Goal: Task Accomplishment & Management: Complete application form

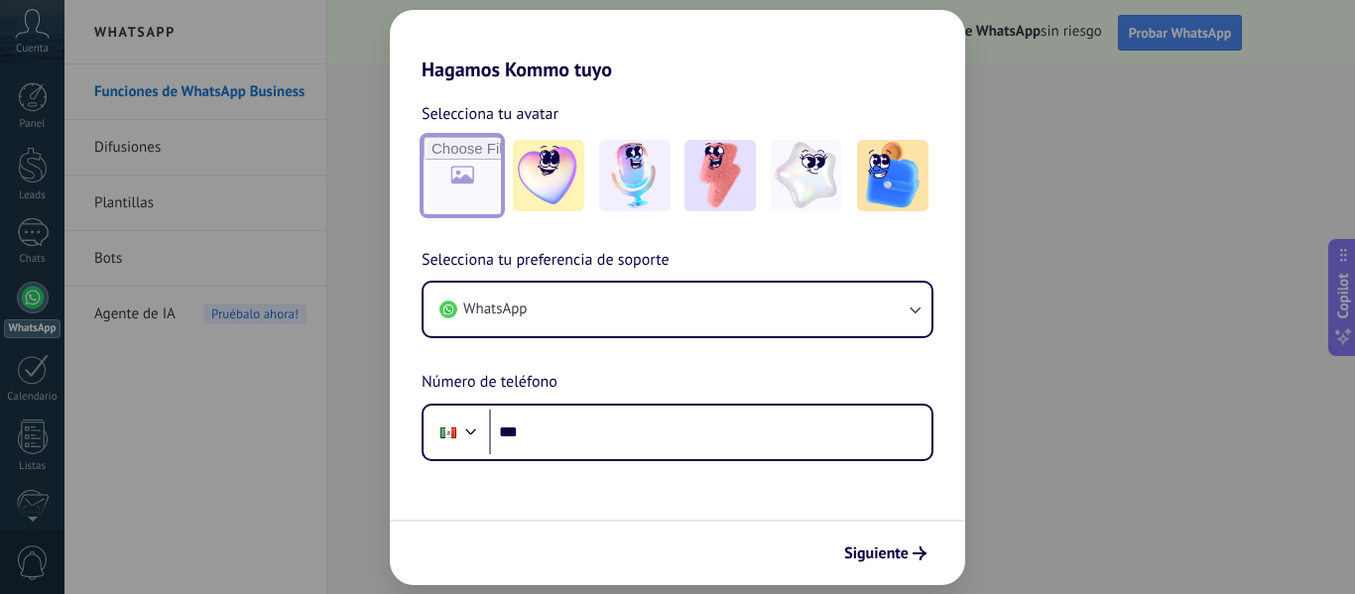
click at [462, 192] on input "file" at bounding box center [462, 175] width 77 height 77
type input "**********"
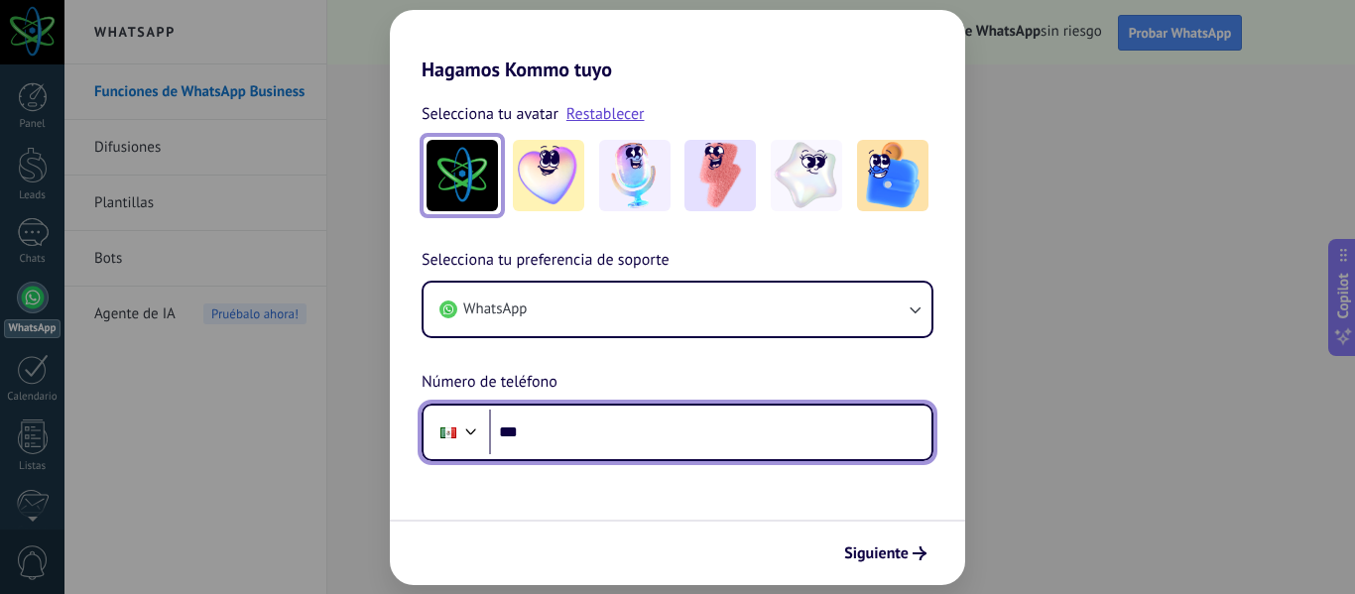
click at [562, 438] on input "***" at bounding box center [710, 433] width 443 height 46
type input "**"
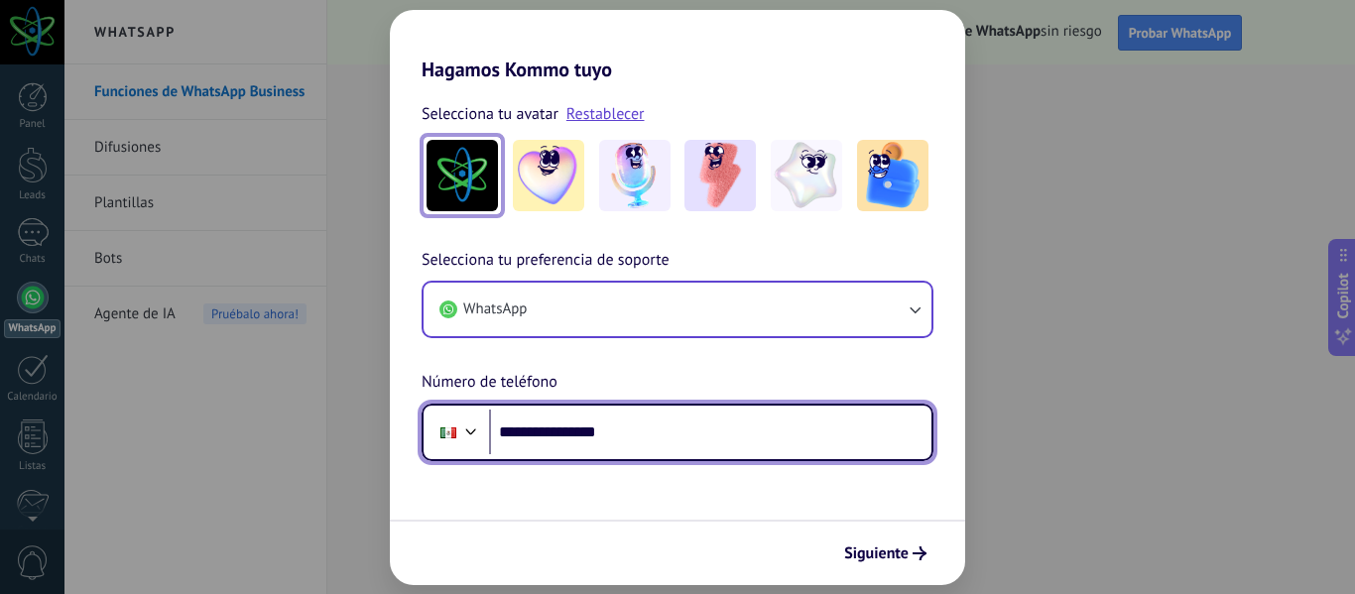
type input "**********"
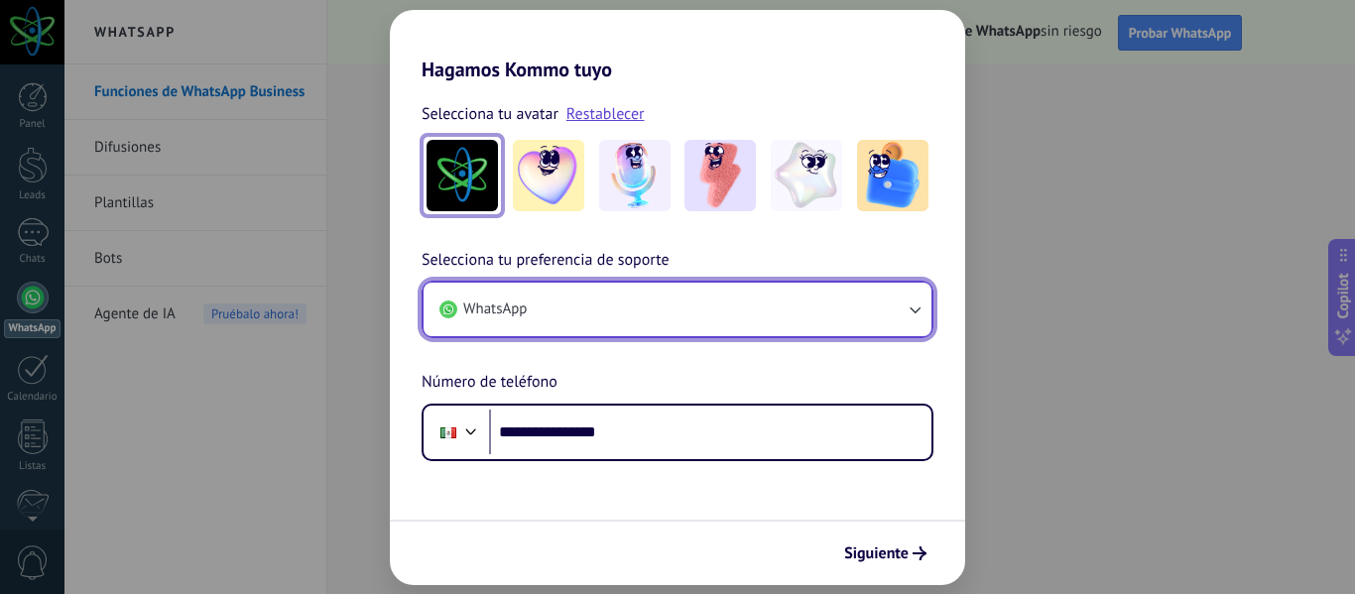
click at [908, 305] on icon "button" at bounding box center [915, 310] width 20 height 20
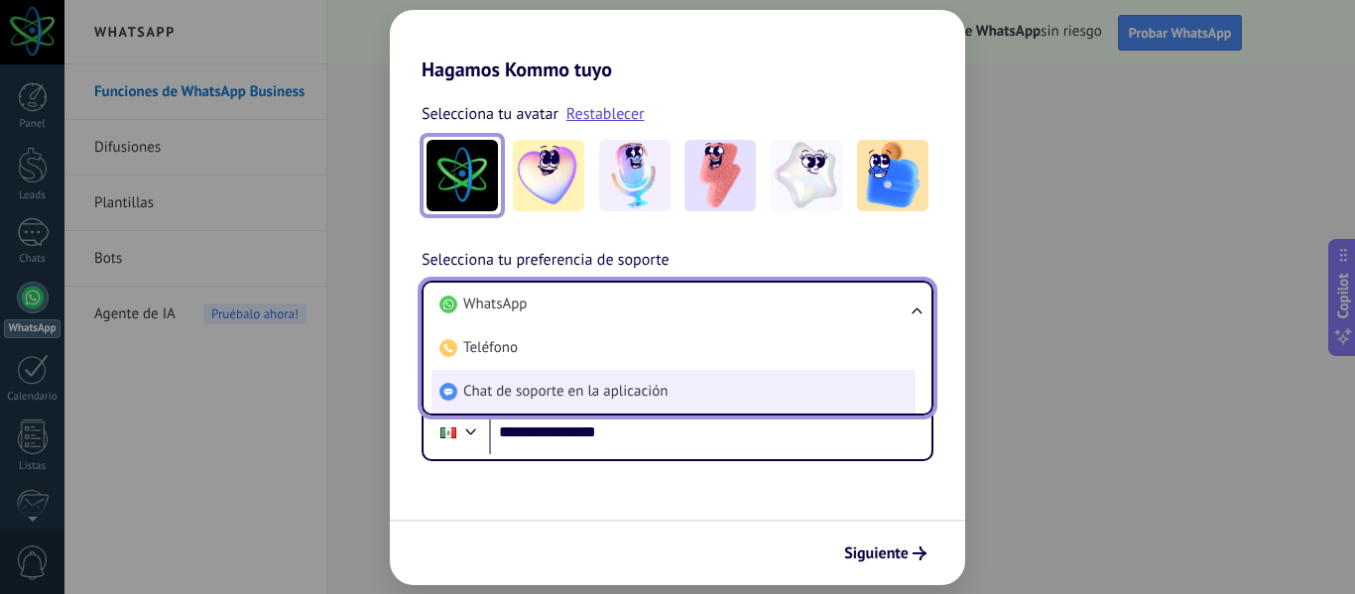
click at [551, 385] on span "Chat de soporte en la aplicación" at bounding box center [565, 392] width 204 height 20
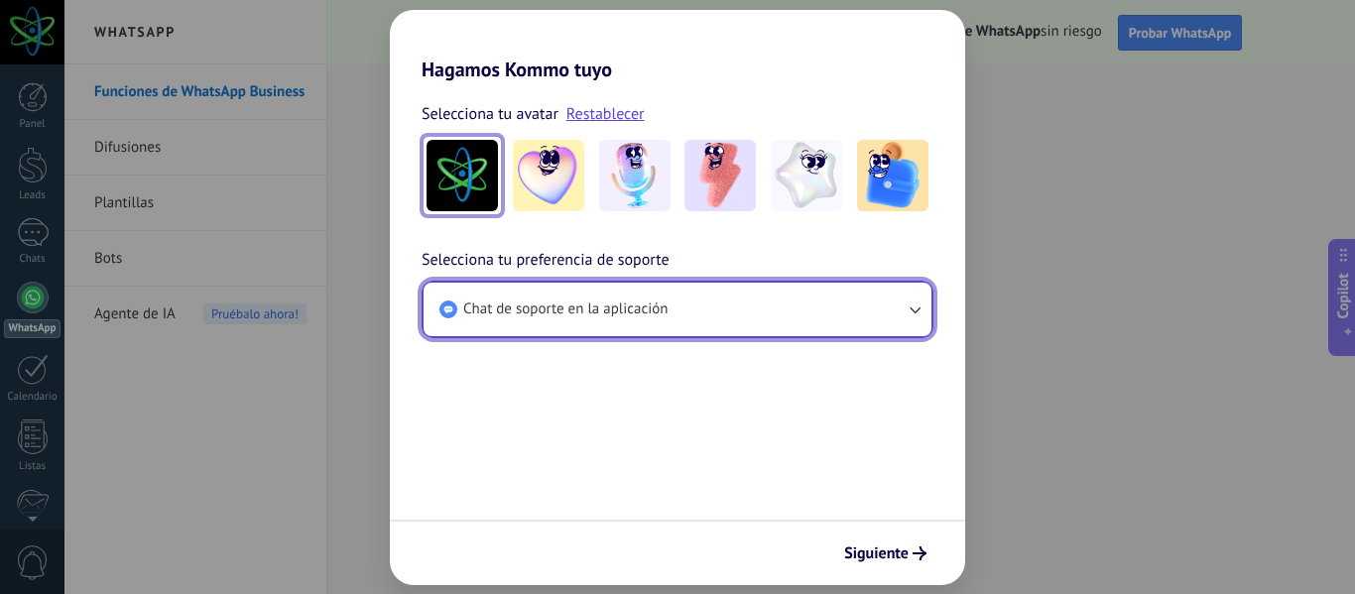
click at [921, 304] on icon "button" at bounding box center [915, 310] width 20 height 20
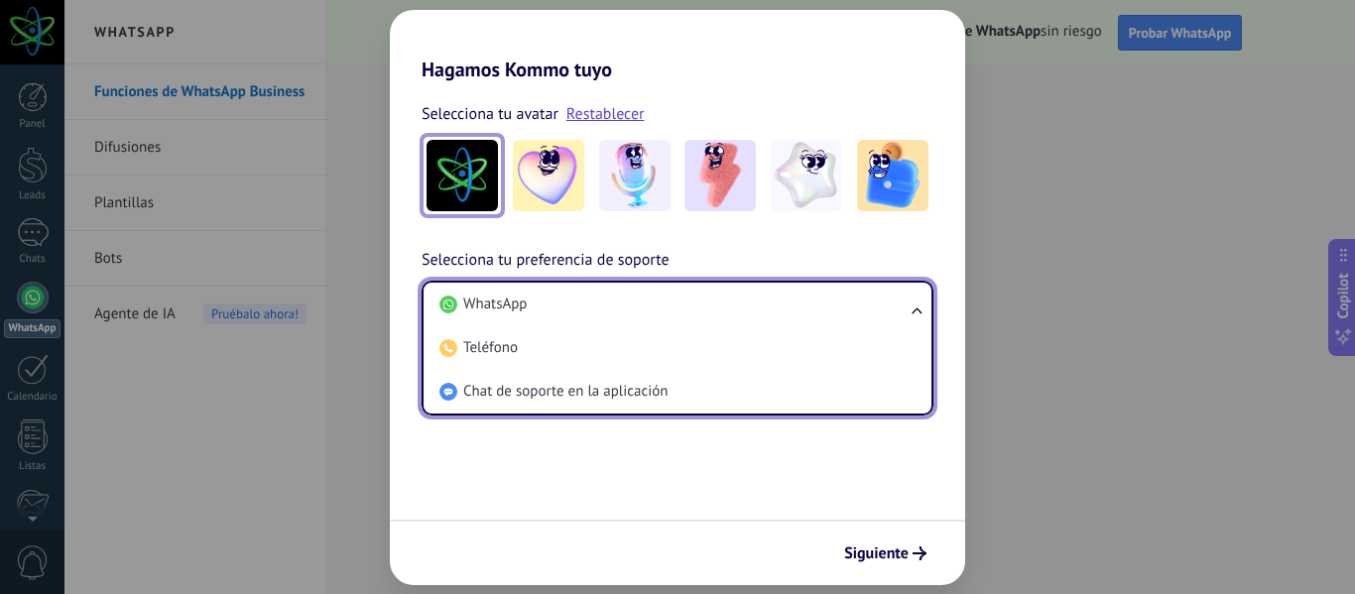
click at [921, 304] on ul "WhatsApp Teléfono Chat de soporte en la aplicación" at bounding box center [678, 348] width 512 height 135
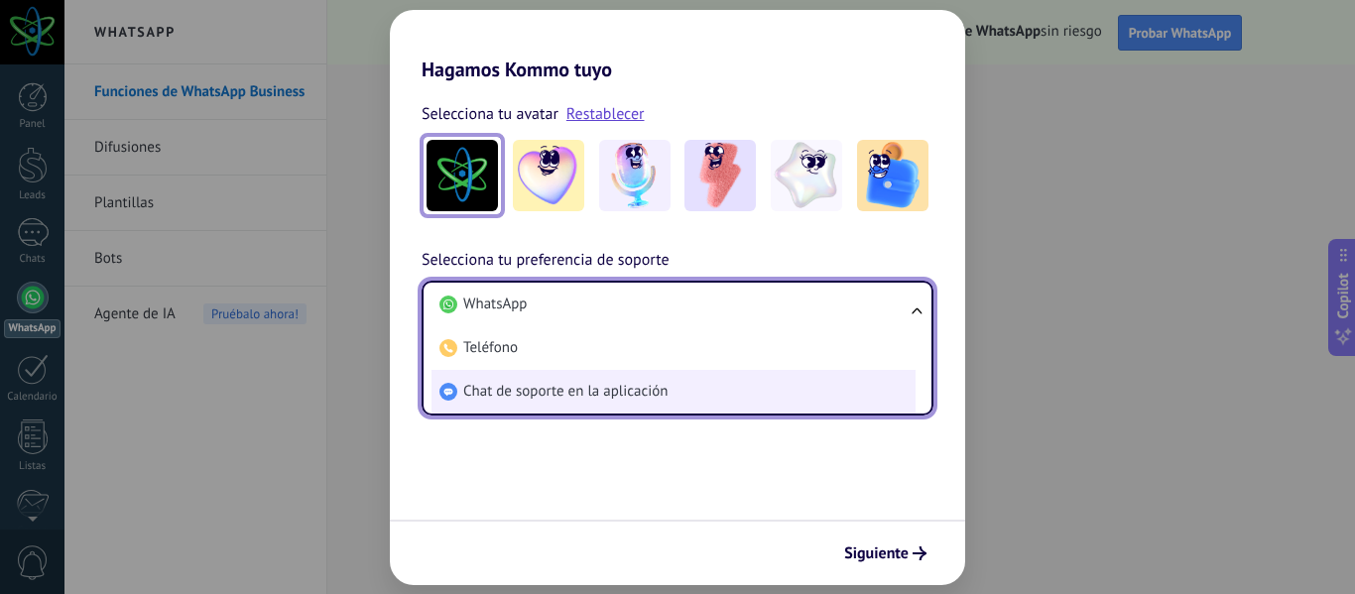
click at [637, 394] on span "Chat de soporte en la aplicación" at bounding box center [565, 392] width 204 height 20
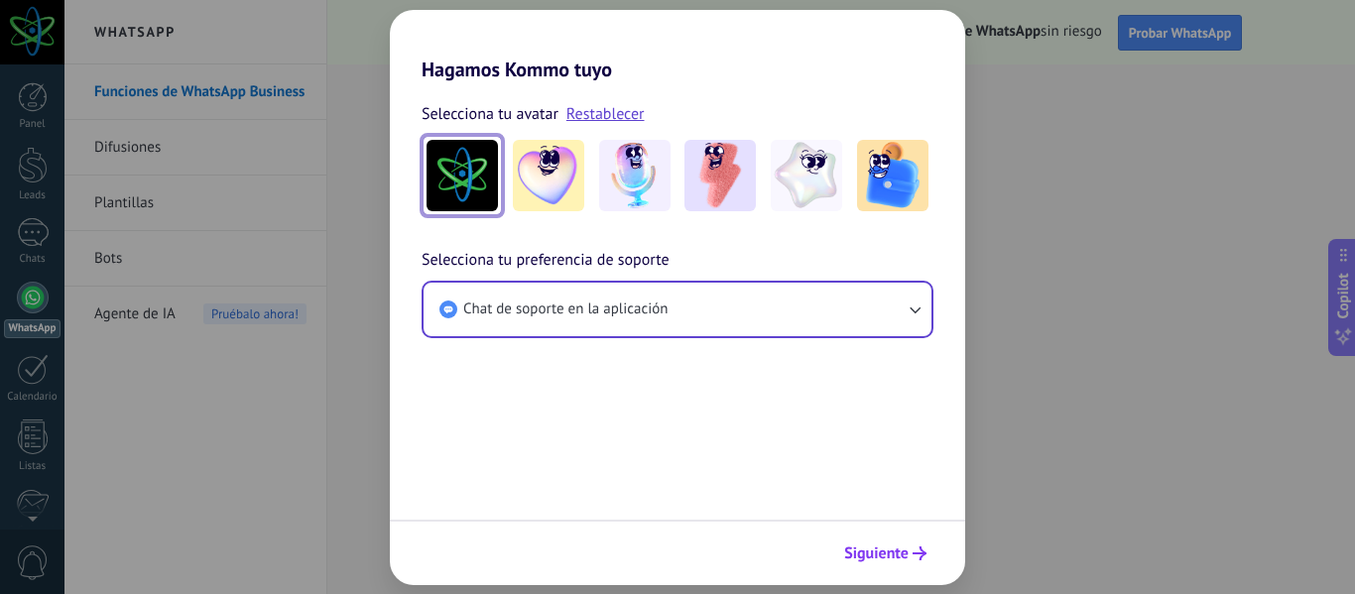
click at [891, 554] on span "Siguiente" at bounding box center [876, 554] width 64 height 14
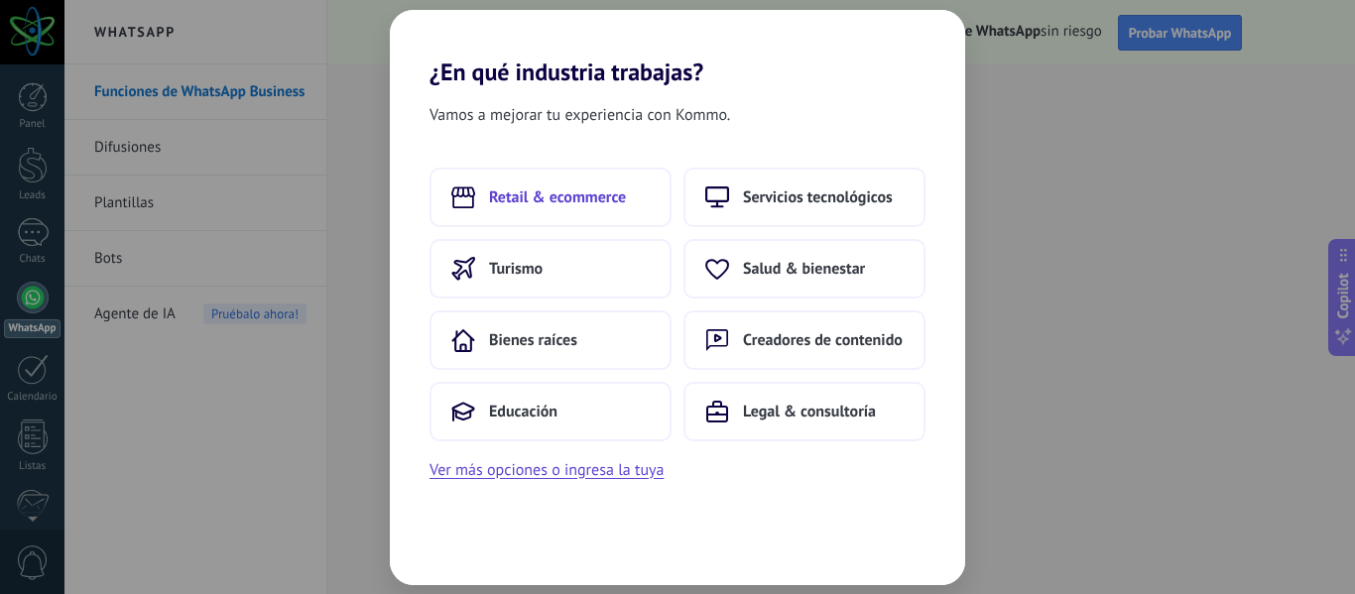
click at [571, 195] on span "Retail & ecommerce" at bounding box center [557, 198] width 137 height 20
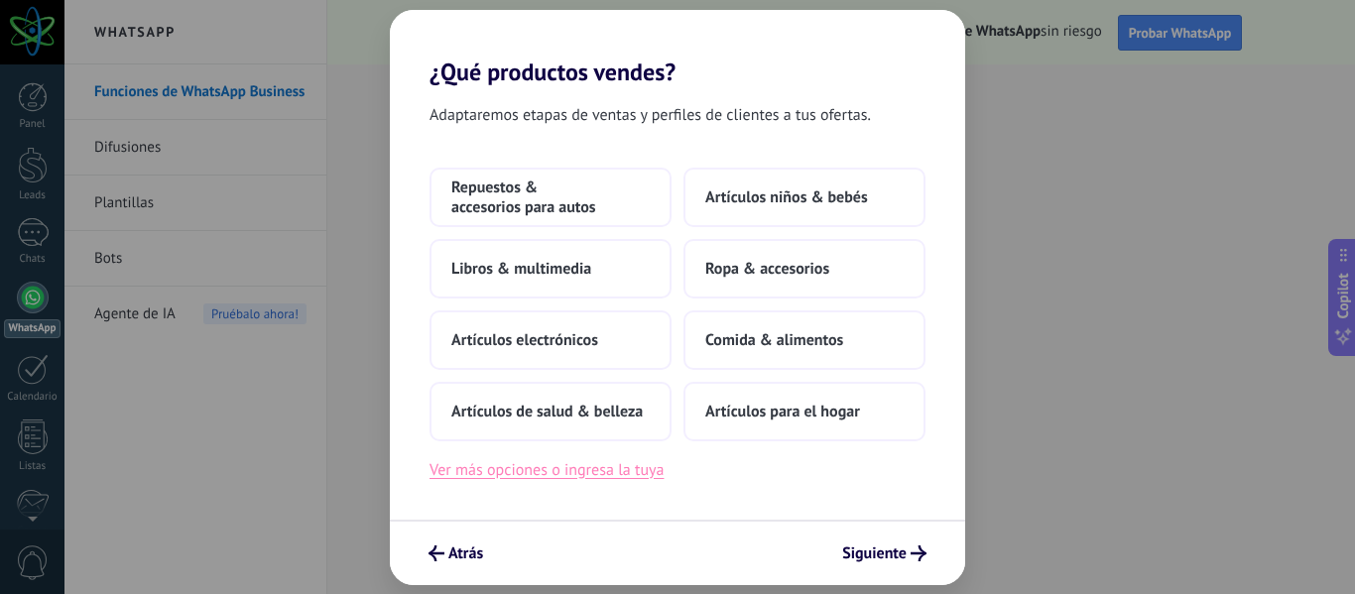
click at [607, 473] on button "Ver más opciones o ingresa la tuya" at bounding box center [547, 470] width 234 height 26
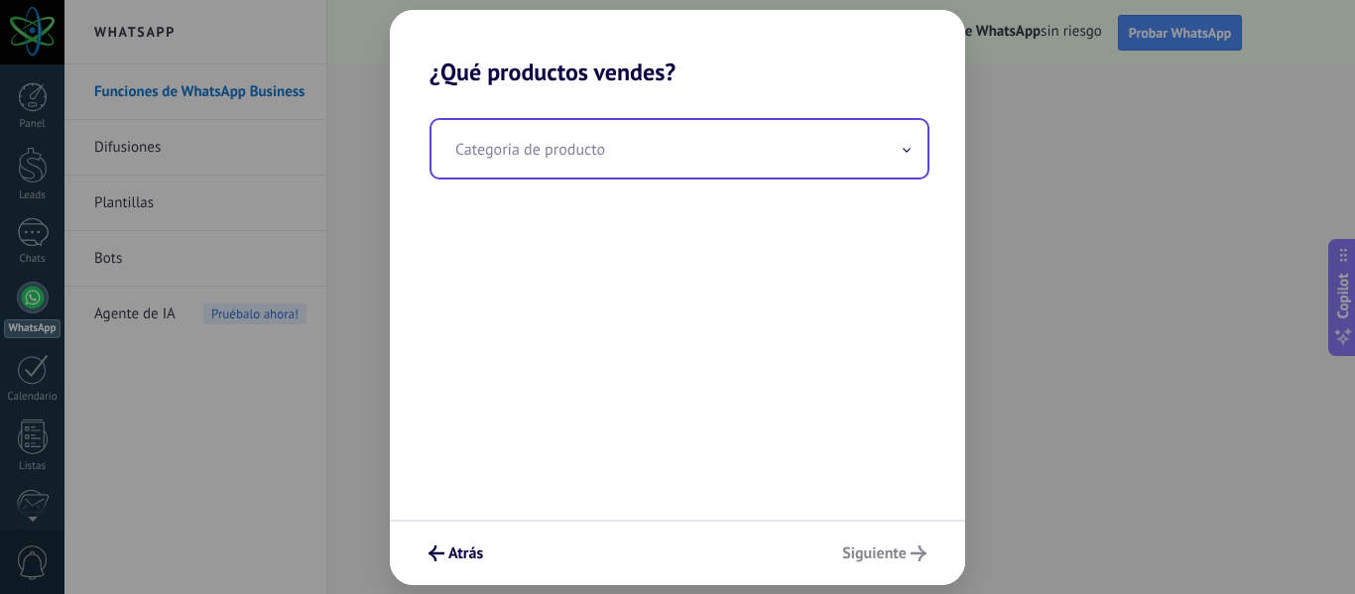
click at [889, 167] on input "text" at bounding box center [680, 149] width 496 height 58
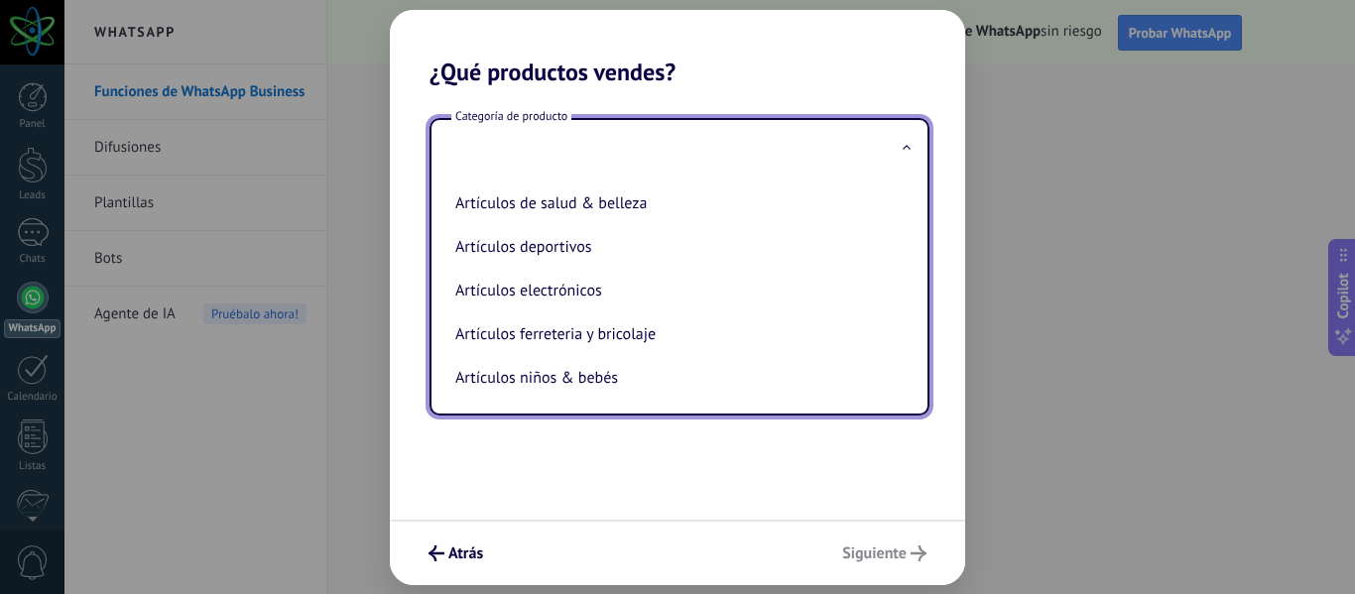
click at [566, 485] on div "Categoría de producto Artículos de salud & belleza Artículos deportivos Artícul…" at bounding box center [677, 303] width 575 height 434
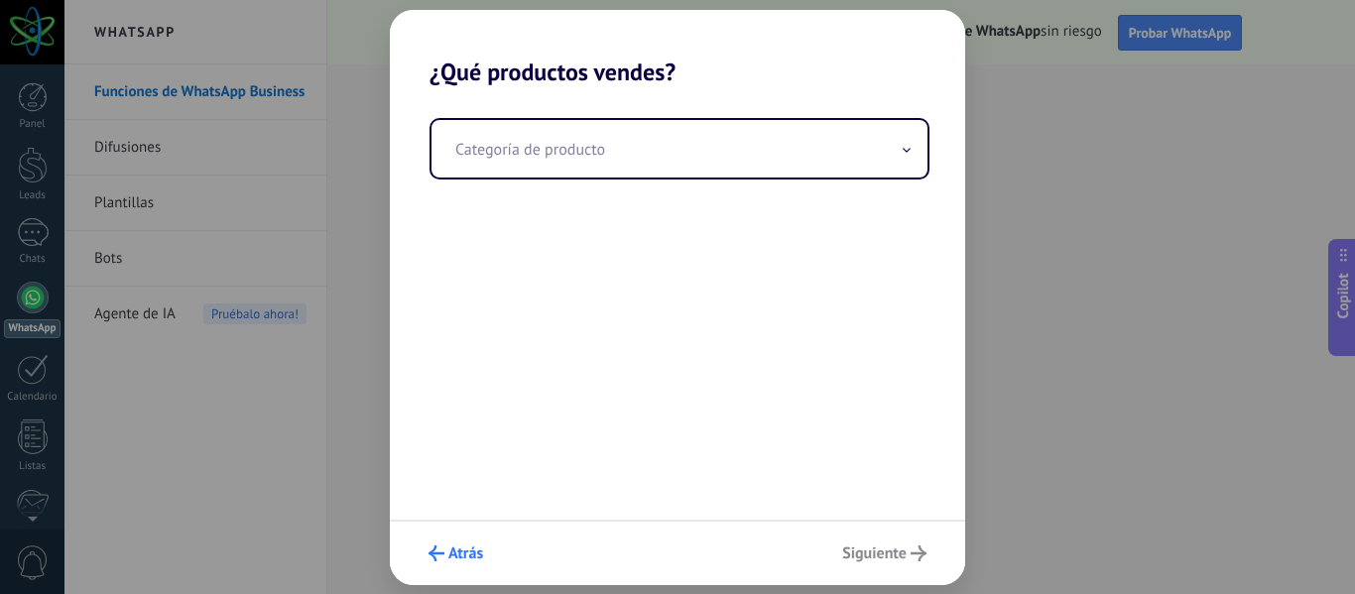
click at [473, 547] on span "Atrás" at bounding box center [465, 554] width 35 height 14
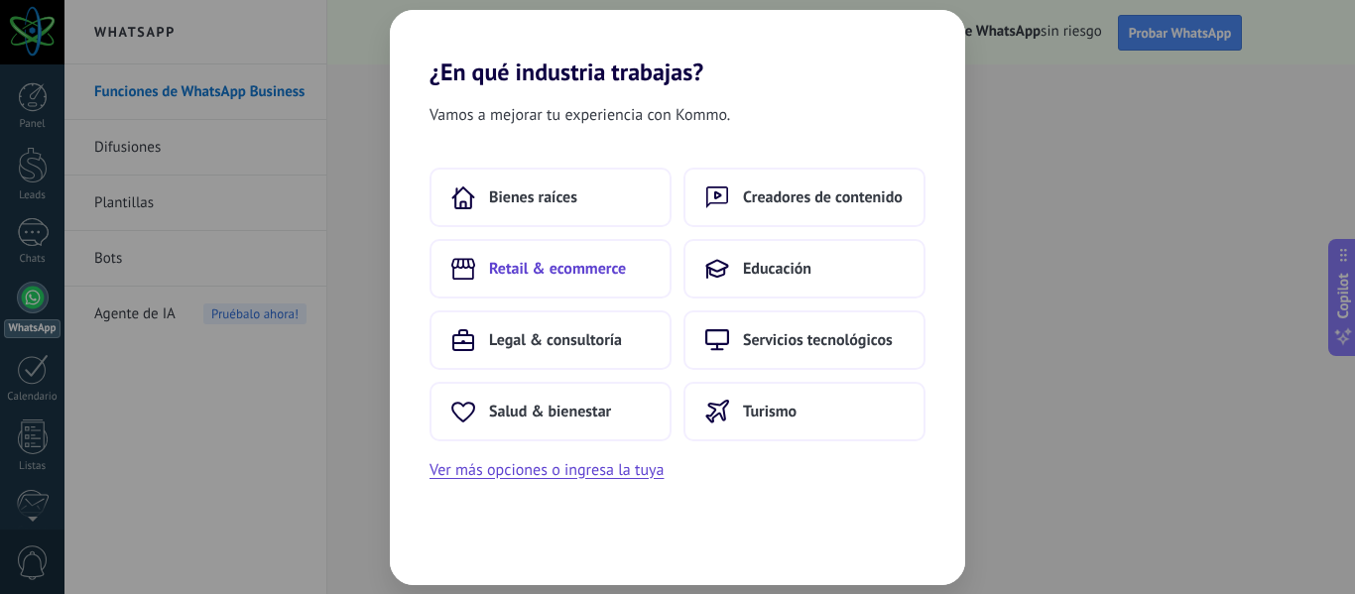
click at [581, 267] on span "Retail & ecommerce" at bounding box center [557, 269] width 137 height 20
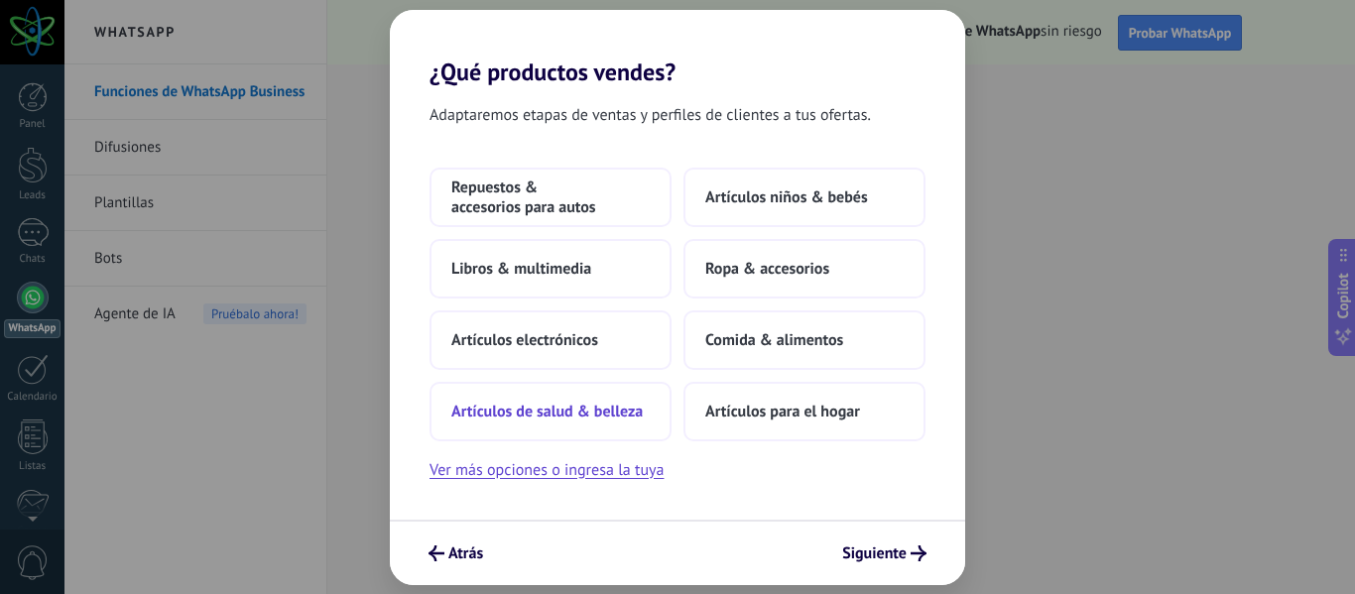
click at [563, 420] on span "Artículos de salud & belleza" at bounding box center [546, 412] width 191 height 20
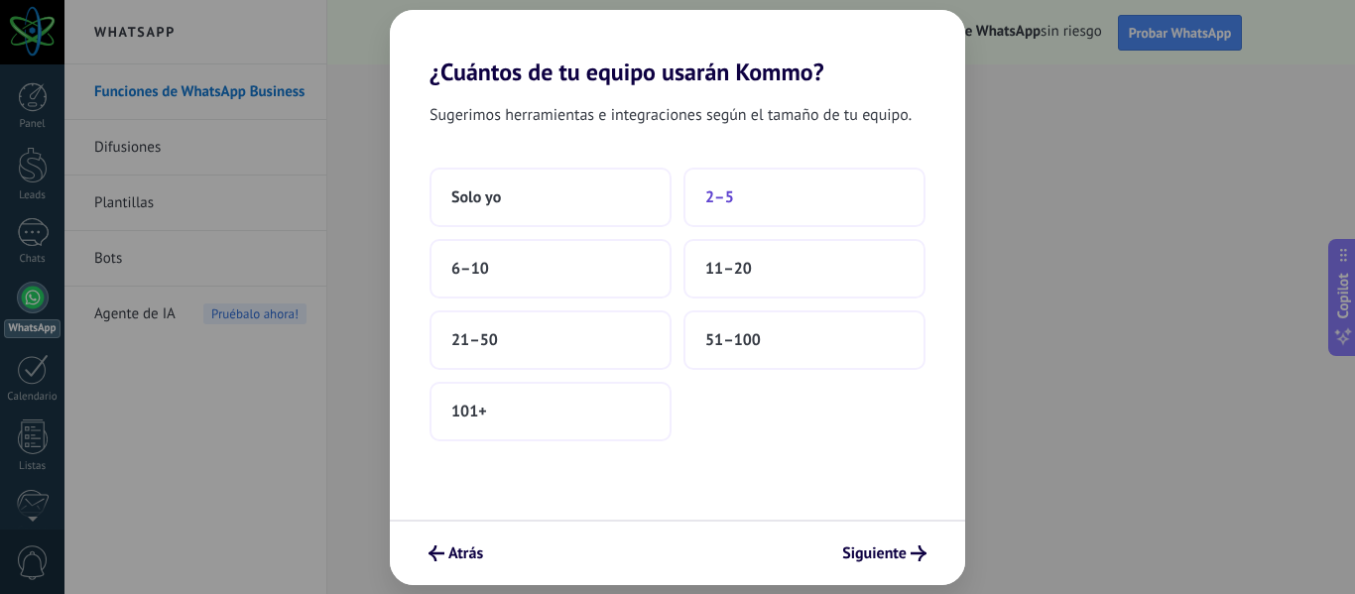
click at [756, 192] on button "2–5" at bounding box center [805, 198] width 242 height 60
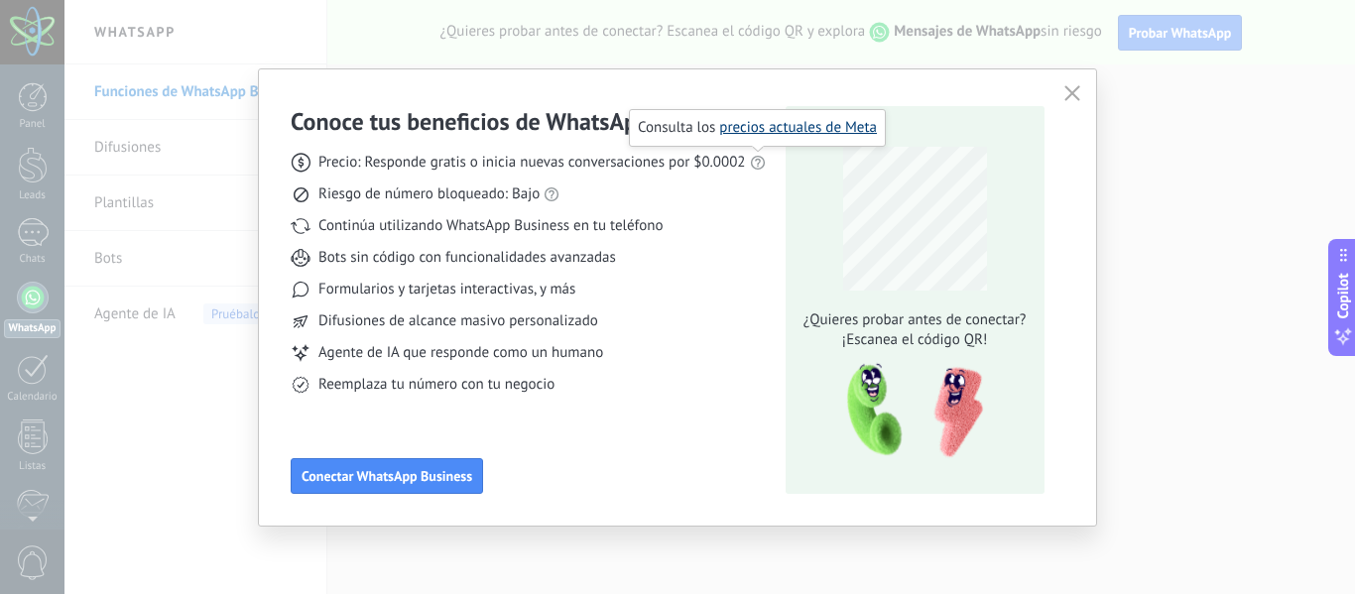
click at [807, 127] on link "precios actuales de Meta" at bounding box center [798, 127] width 158 height 19
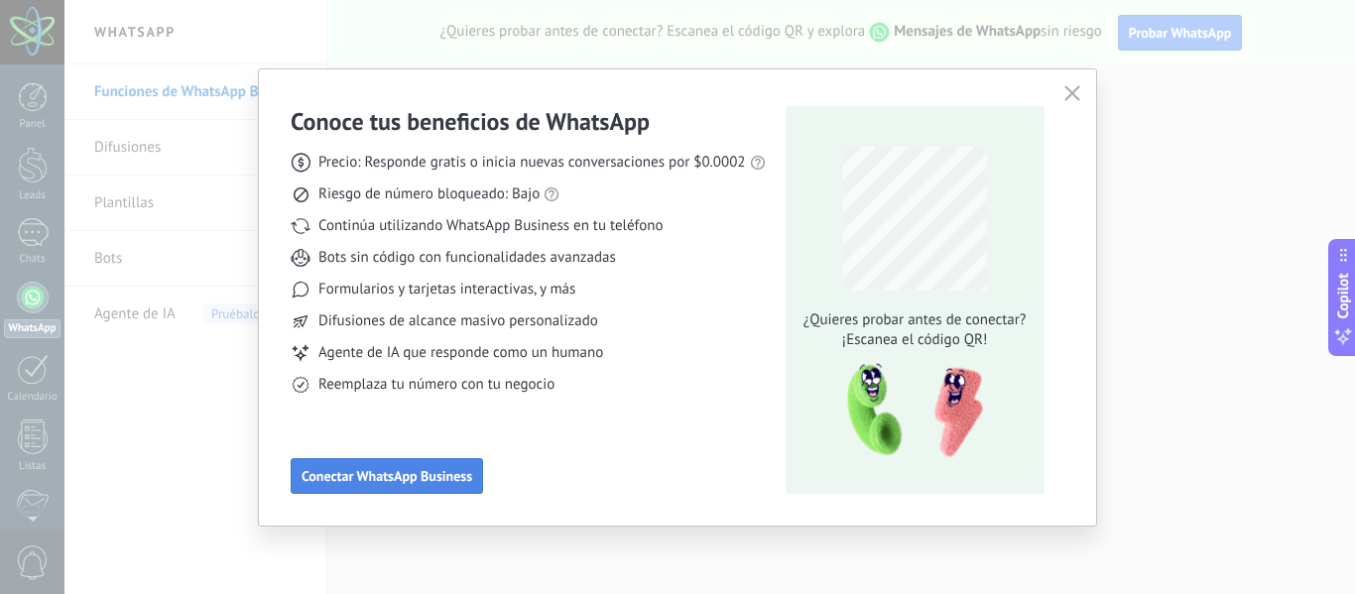
click at [369, 466] on button "Conectar WhatsApp Business" at bounding box center [387, 476] width 192 height 36
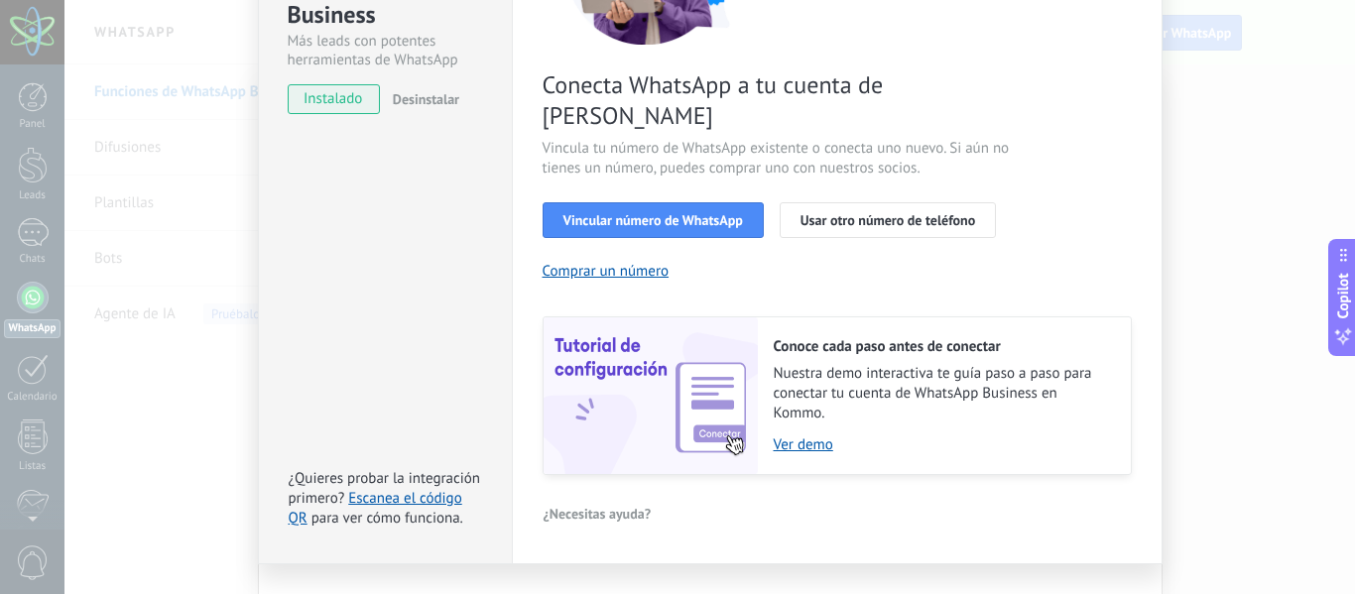
scroll to position [287, 0]
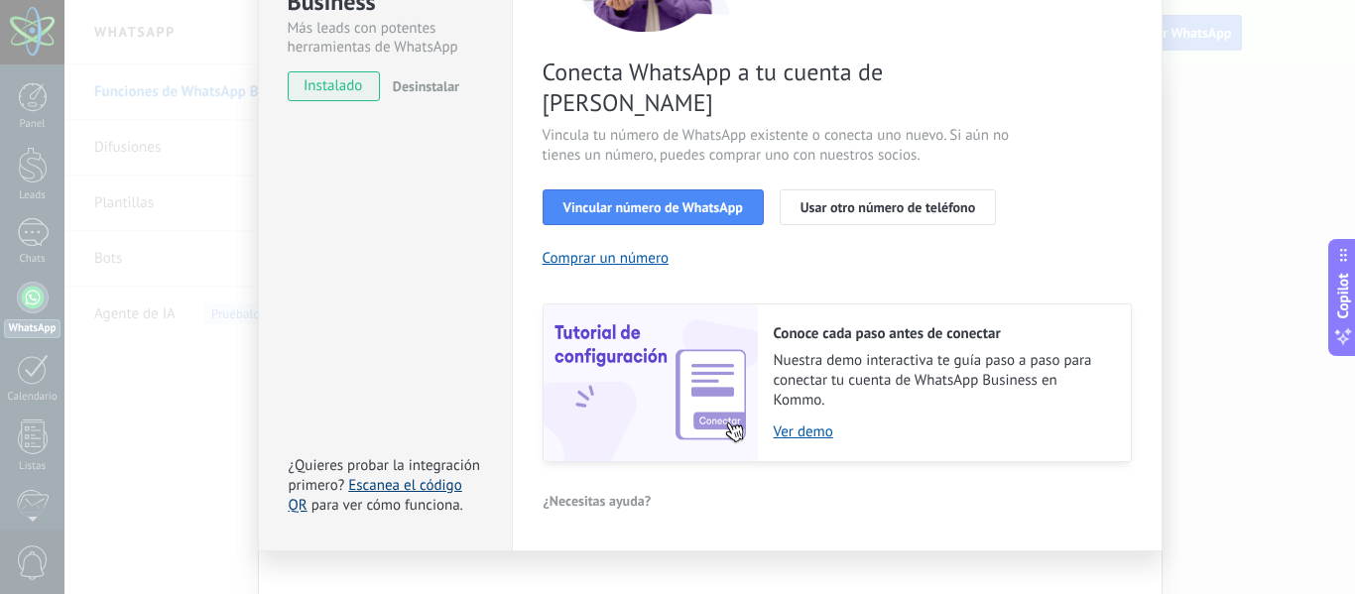
click at [355, 476] on link "Escanea el código QR" at bounding box center [376, 495] width 174 height 39
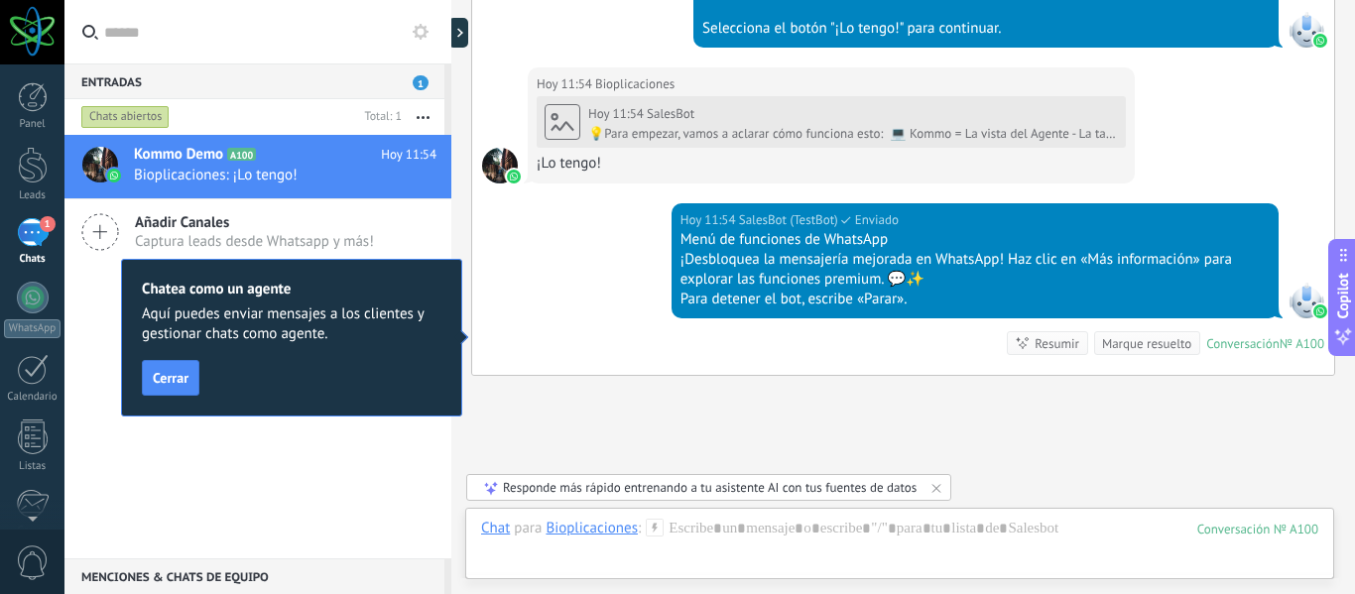
scroll to position [1011, 0]
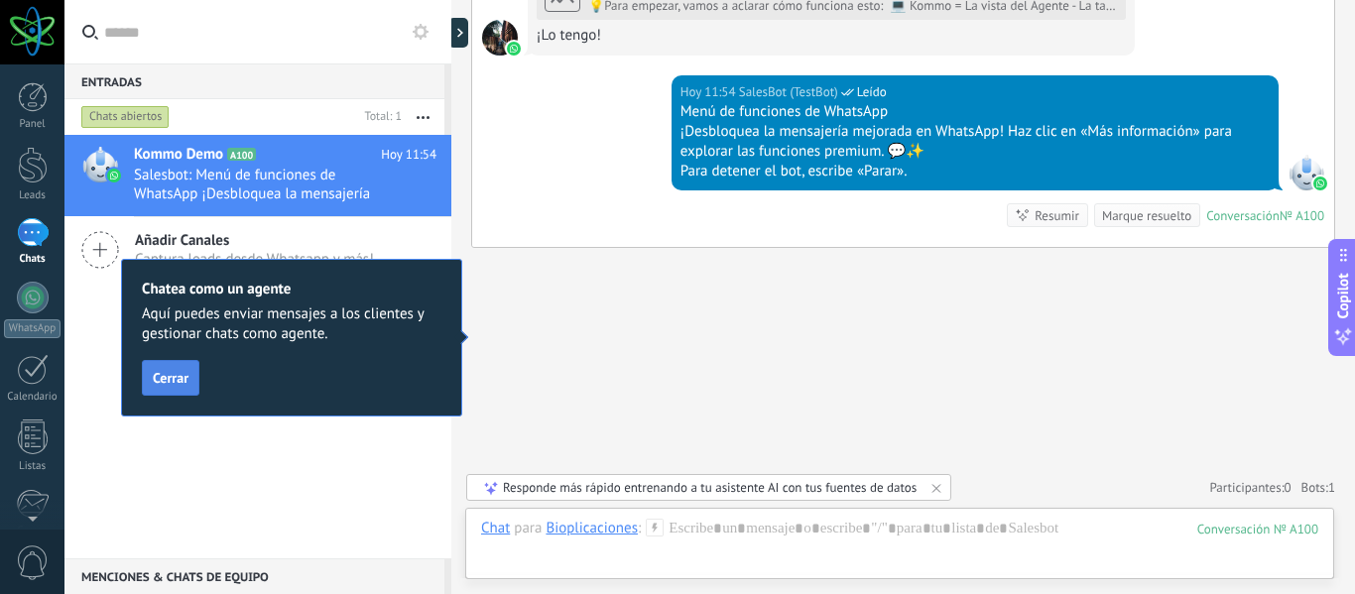
click at [164, 373] on span "Cerrar" at bounding box center [171, 378] width 36 height 14
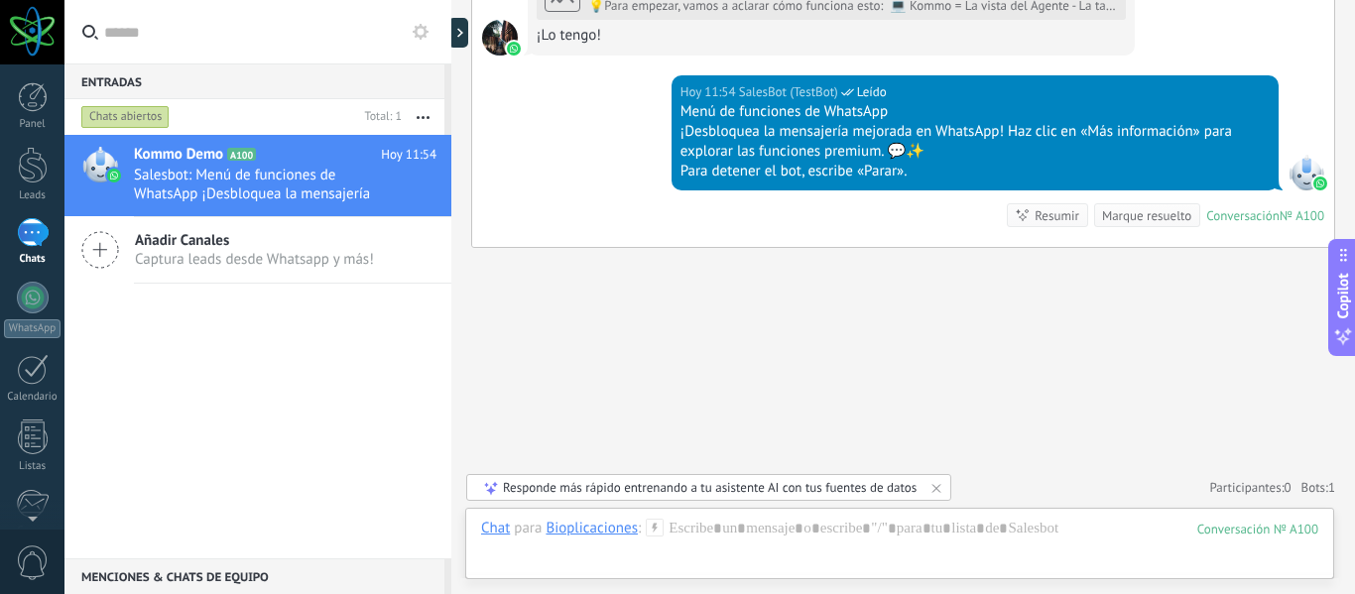
click at [675, 490] on div "Responde más rápido entrenando a tu asistente AI con tus fuentes de datos" at bounding box center [710, 487] width 414 height 17
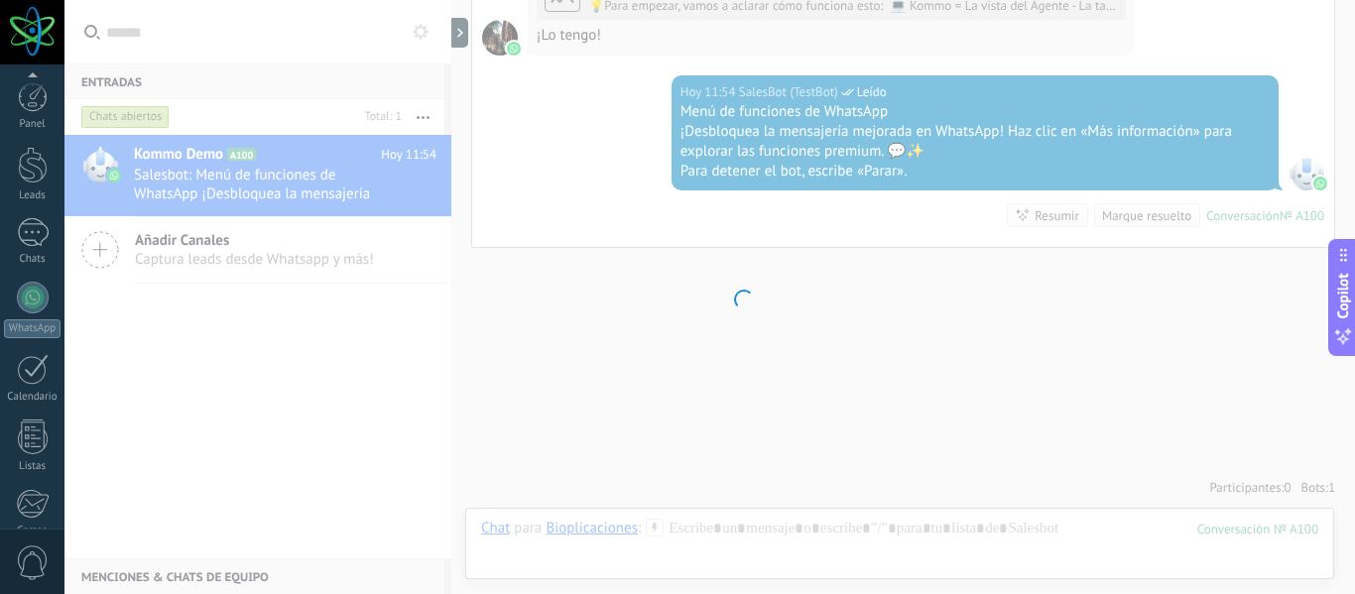
scroll to position [231, 0]
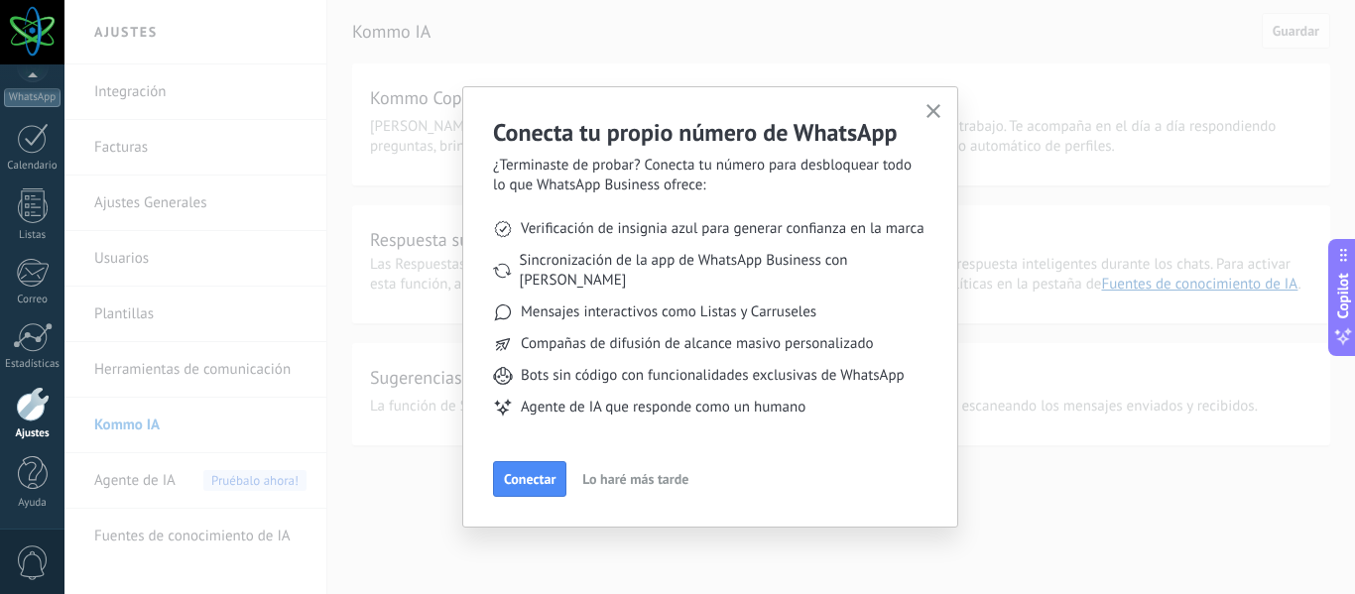
click at [927, 110] on icon "button" at bounding box center [934, 111] width 15 height 15
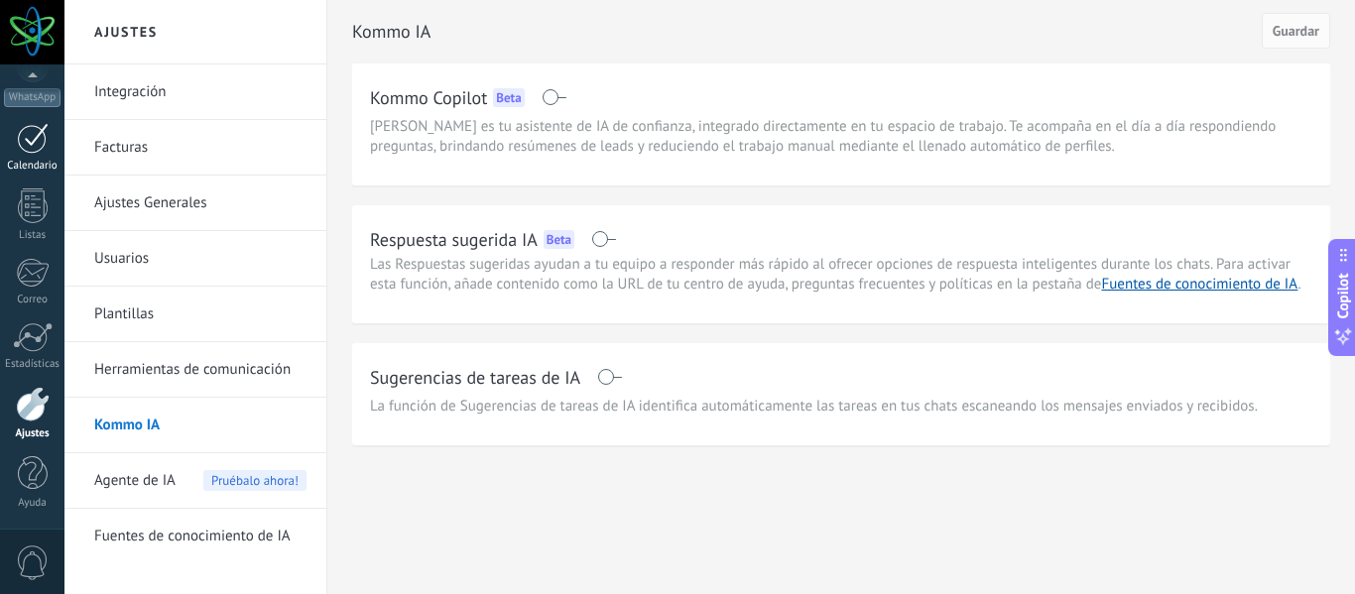
click at [27, 148] on div at bounding box center [33, 138] width 32 height 31
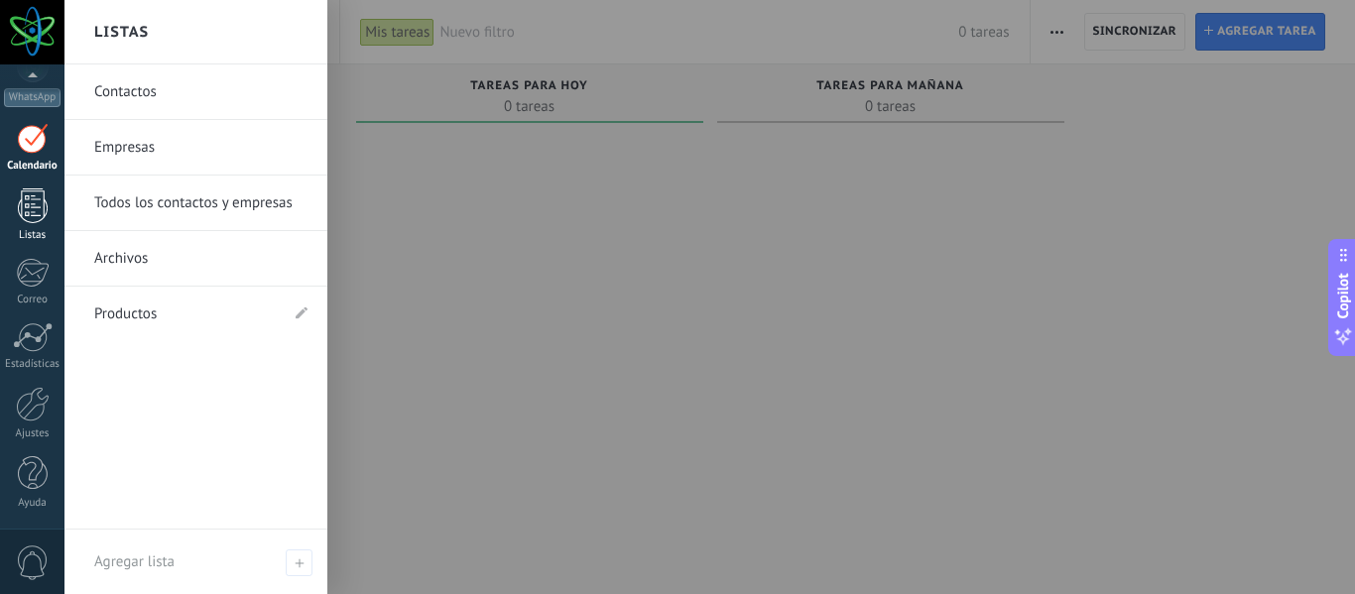
click at [38, 210] on div at bounding box center [33, 206] width 30 height 35
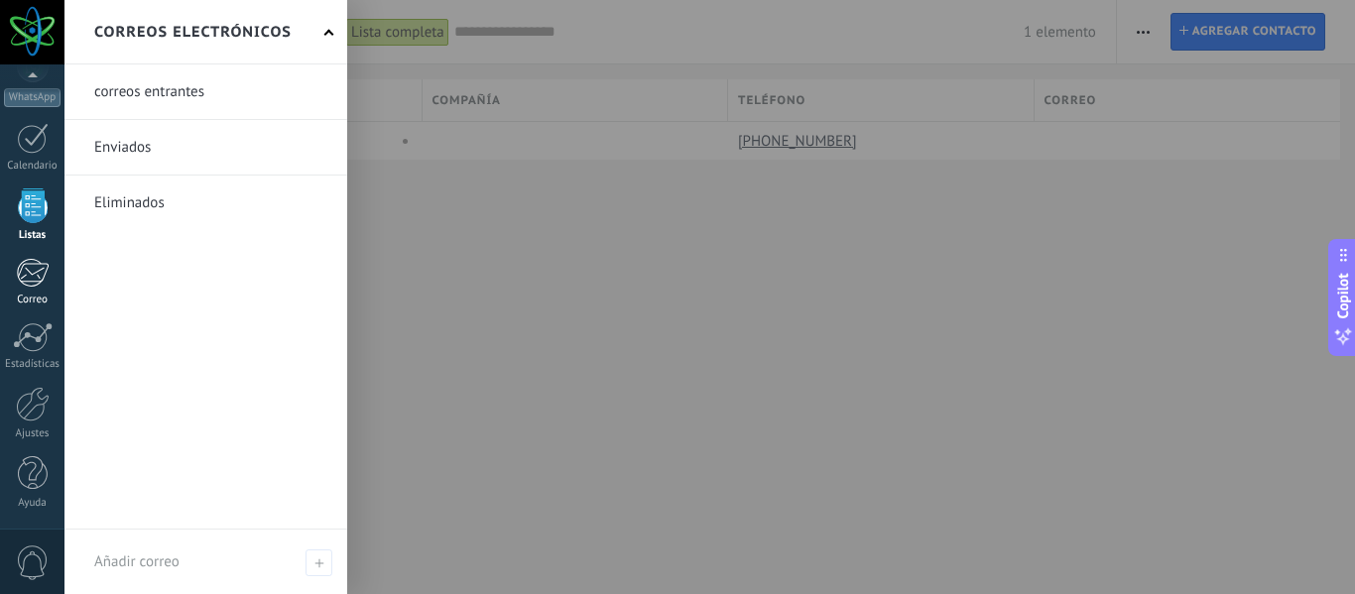
click at [24, 270] on div at bounding box center [32, 273] width 33 height 30
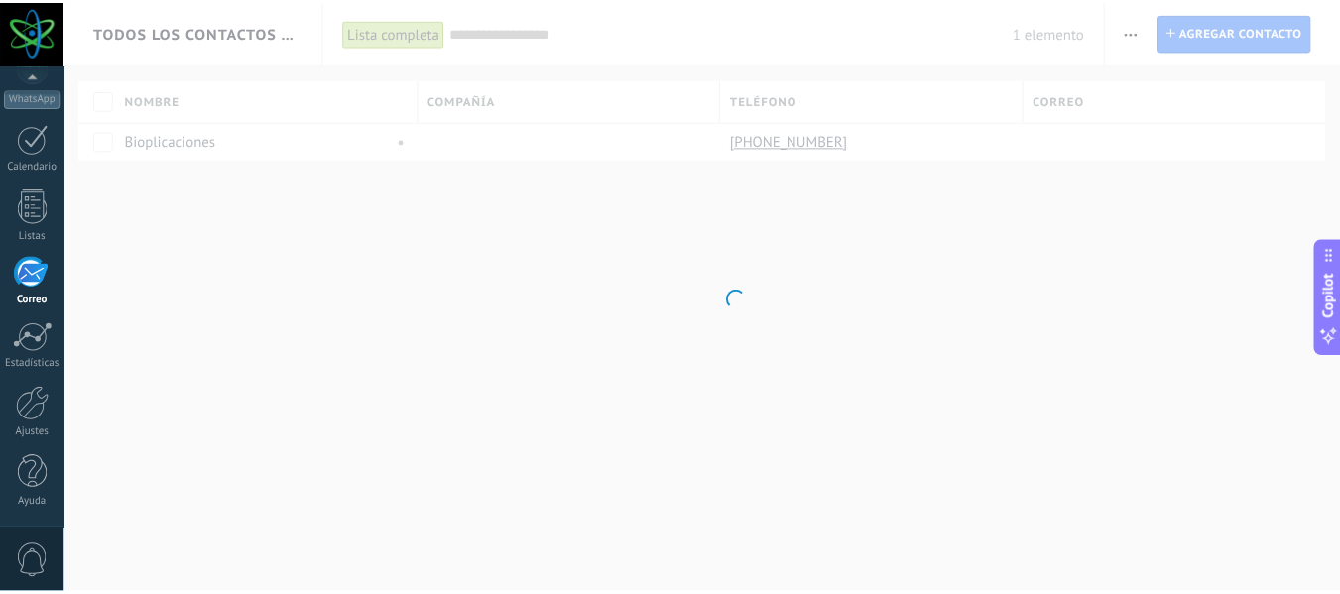
scroll to position [192, 0]
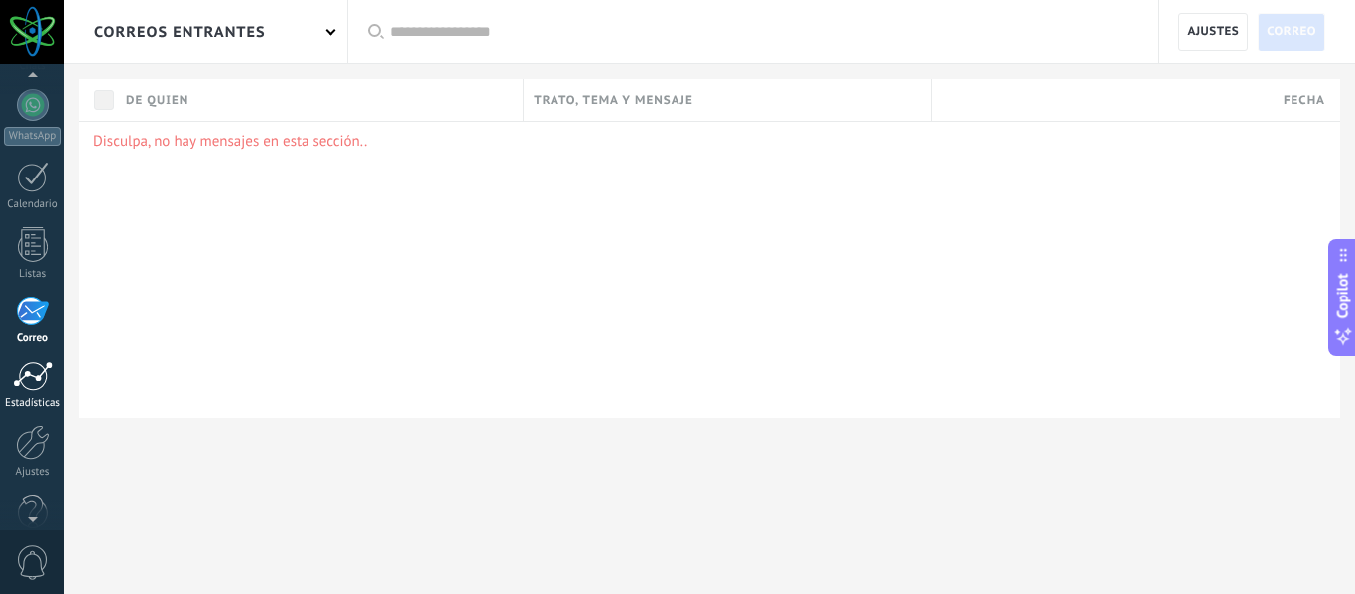
click at [26, 394] on link "Estadísticas" at bounding box center [32, 385] width 64 height 49
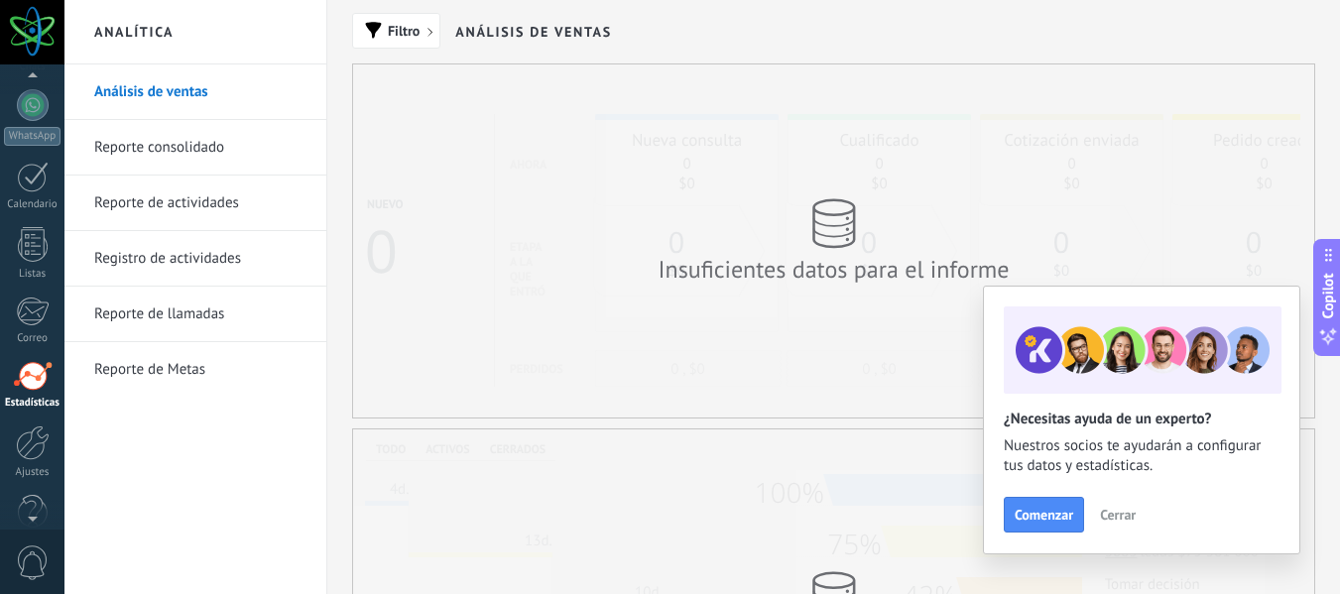
scroll to position [231, 0]
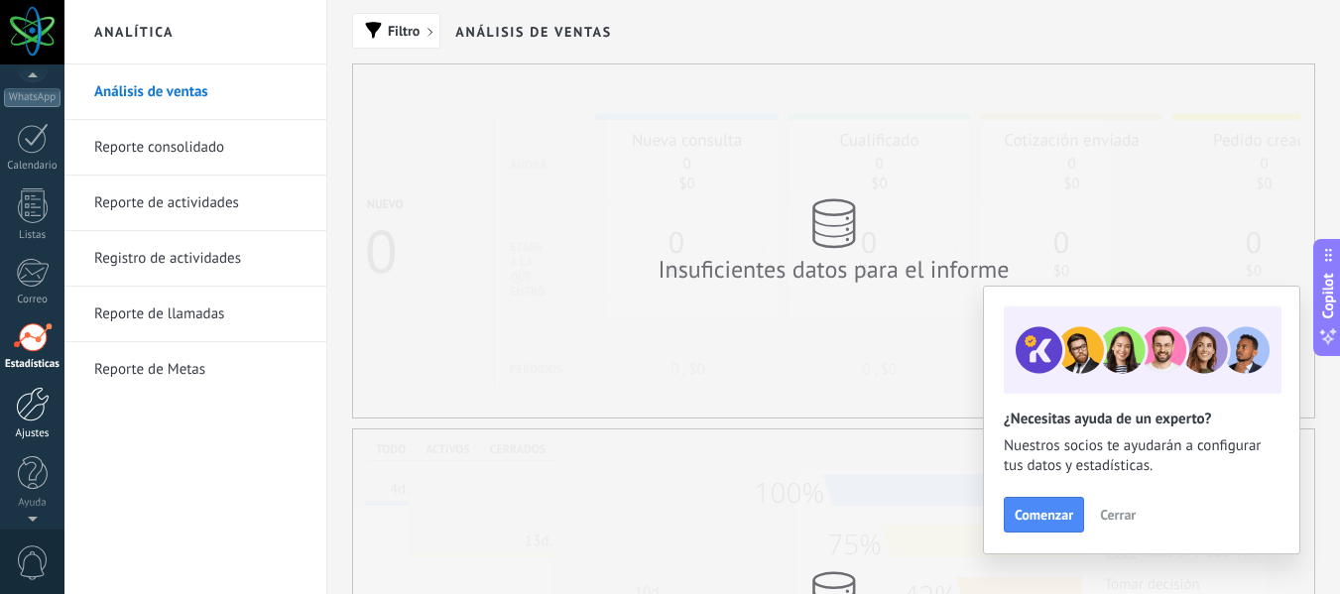
click at [23, 412] on div at bounding box center [33, 404] width 34 height 35
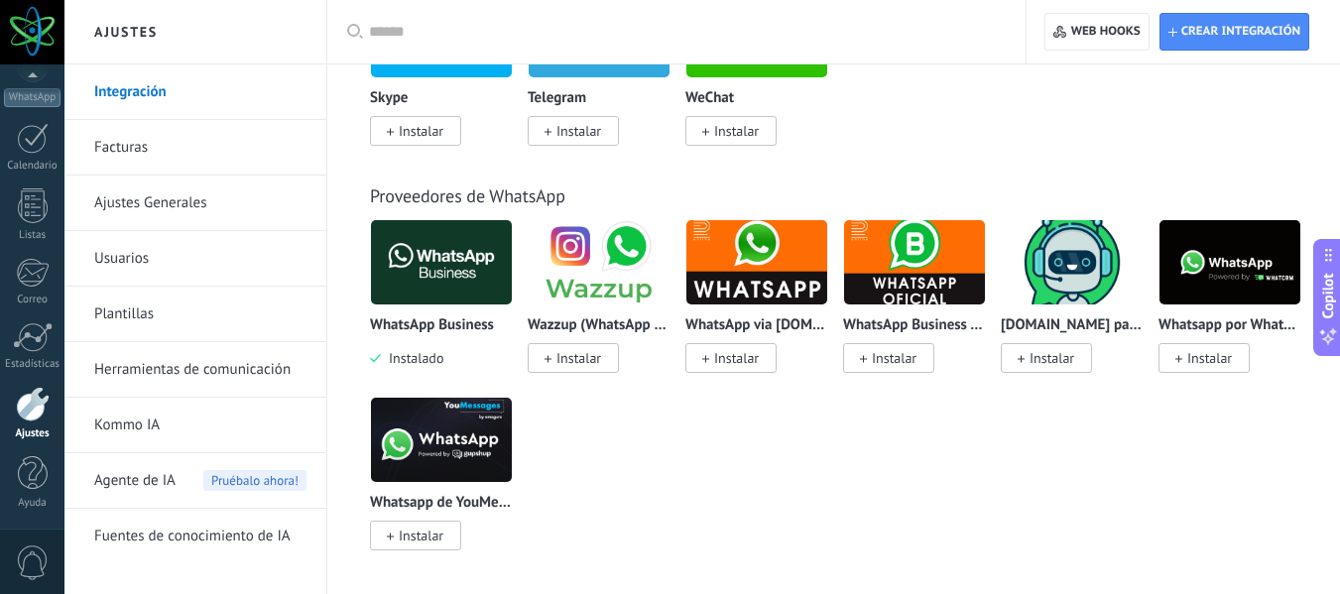
scroll to position [695, 0]
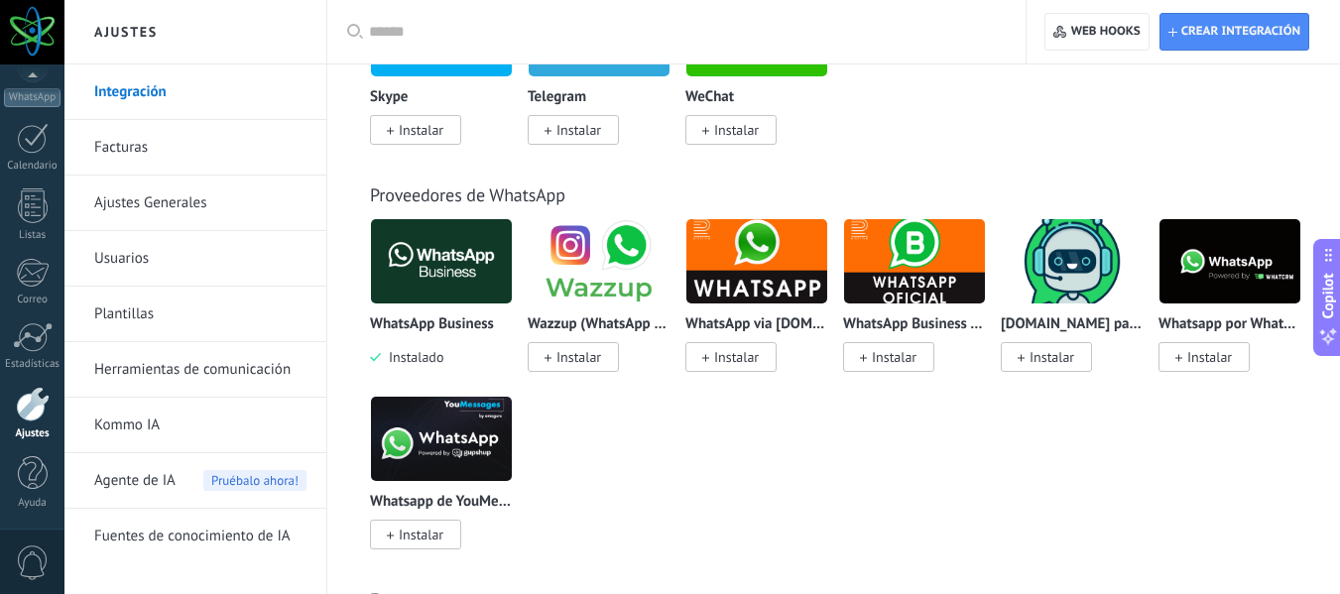
click at [128, 148] on link "Facturas" at bounding box center [200, 148] width 212 height 56
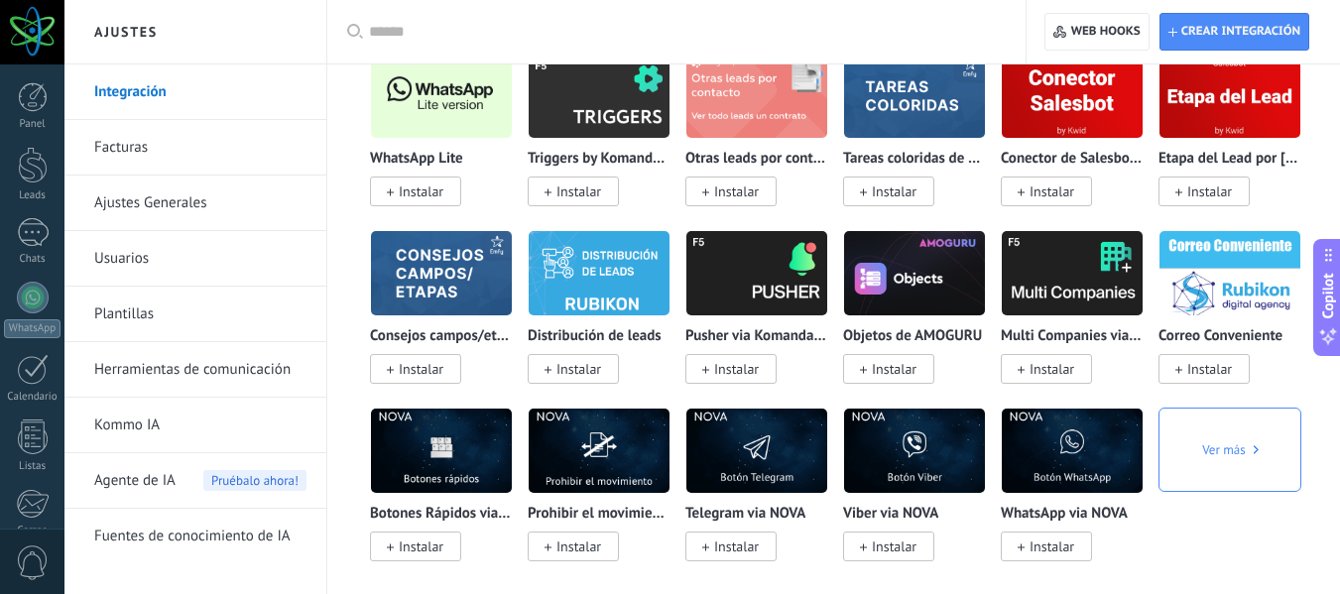
scroll to position [8113, 0]
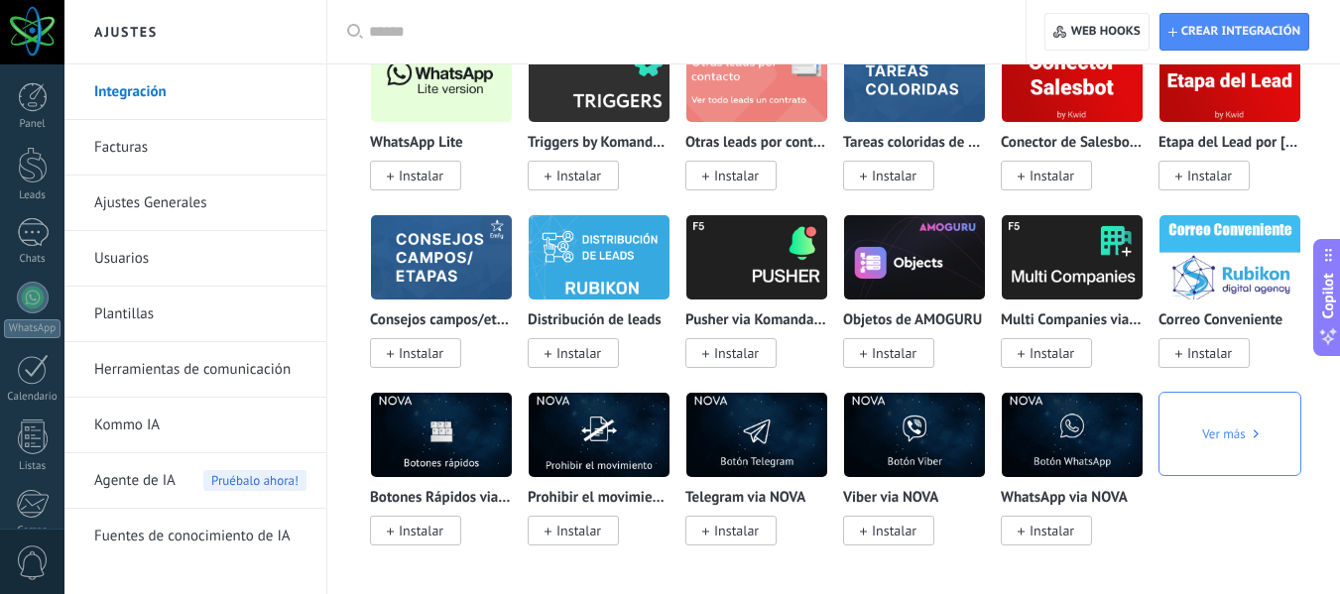
click at [143, 481] on span "Agente de IA" at bounding box center [134, 481] width 81 height 56
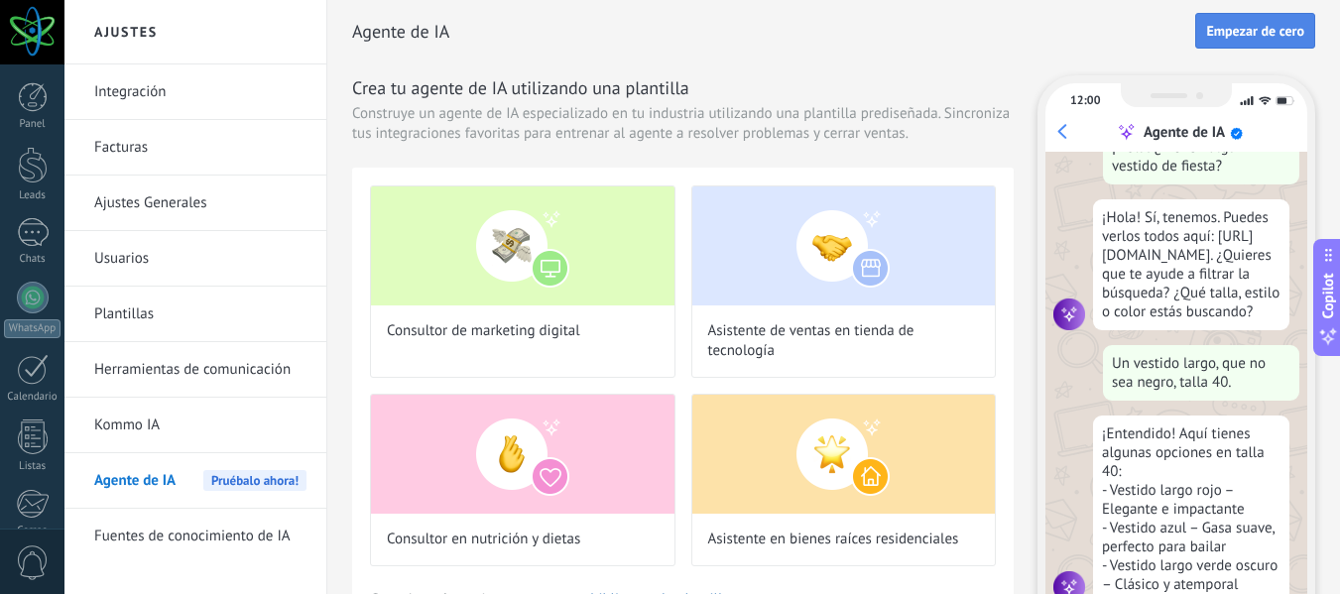
click at [1247, 27] on span "Empezar de cero" at bounding box center [1255, 31] width 98 height 14
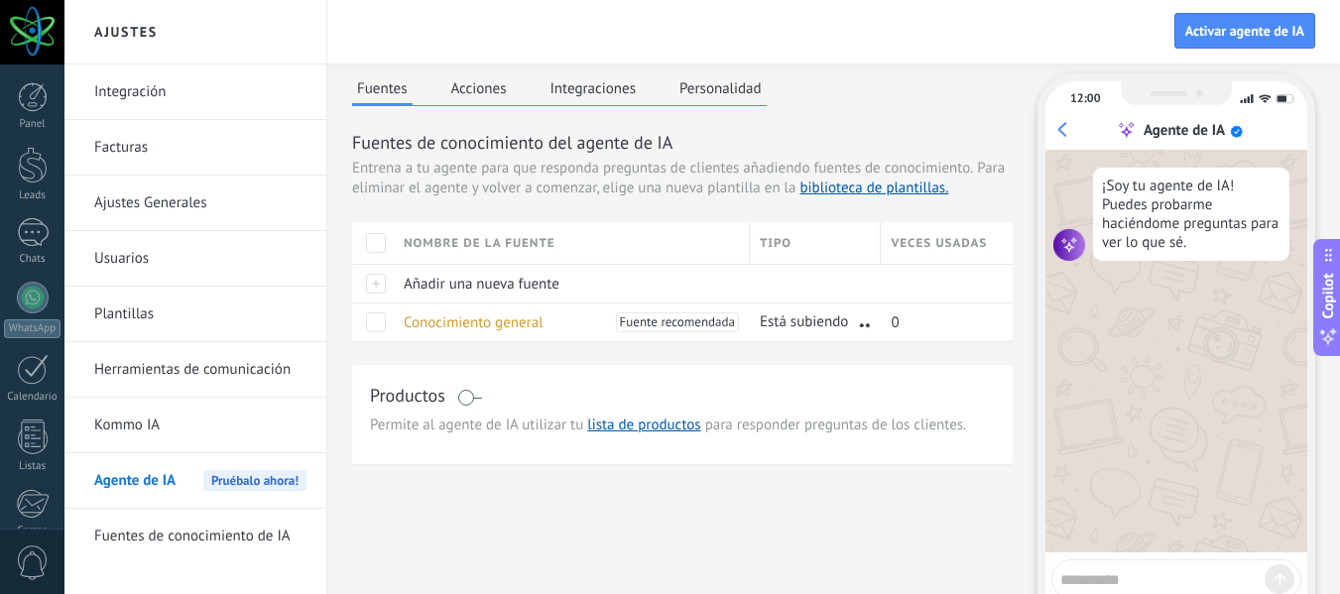
scroll to position [156, 0]
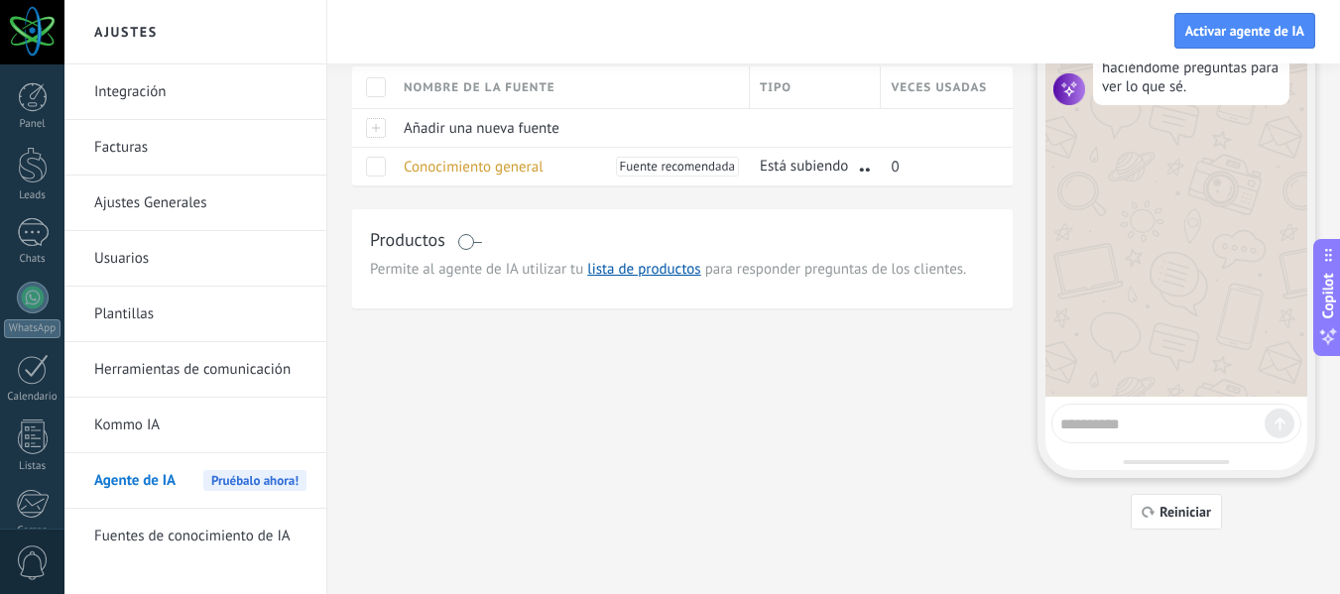
click at [159, 537] on link "Fuentes de conocimiento de IA" at bounding box center [200, 537] width 212 height 56
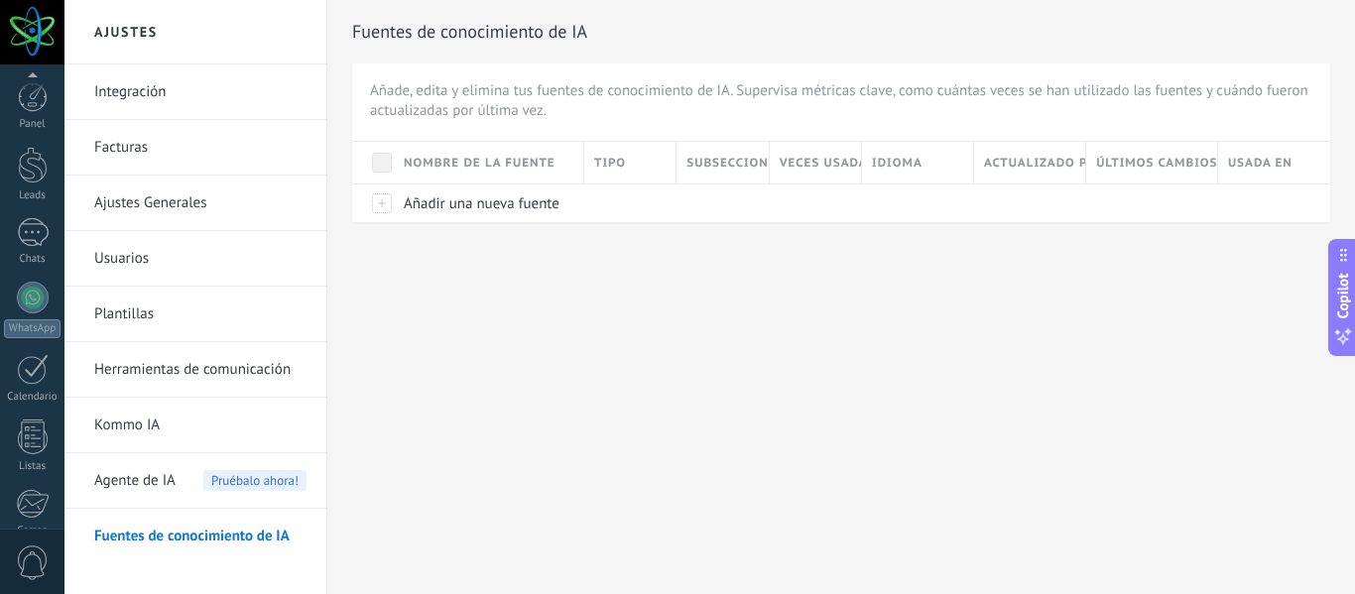
scroll to position [231, 0]
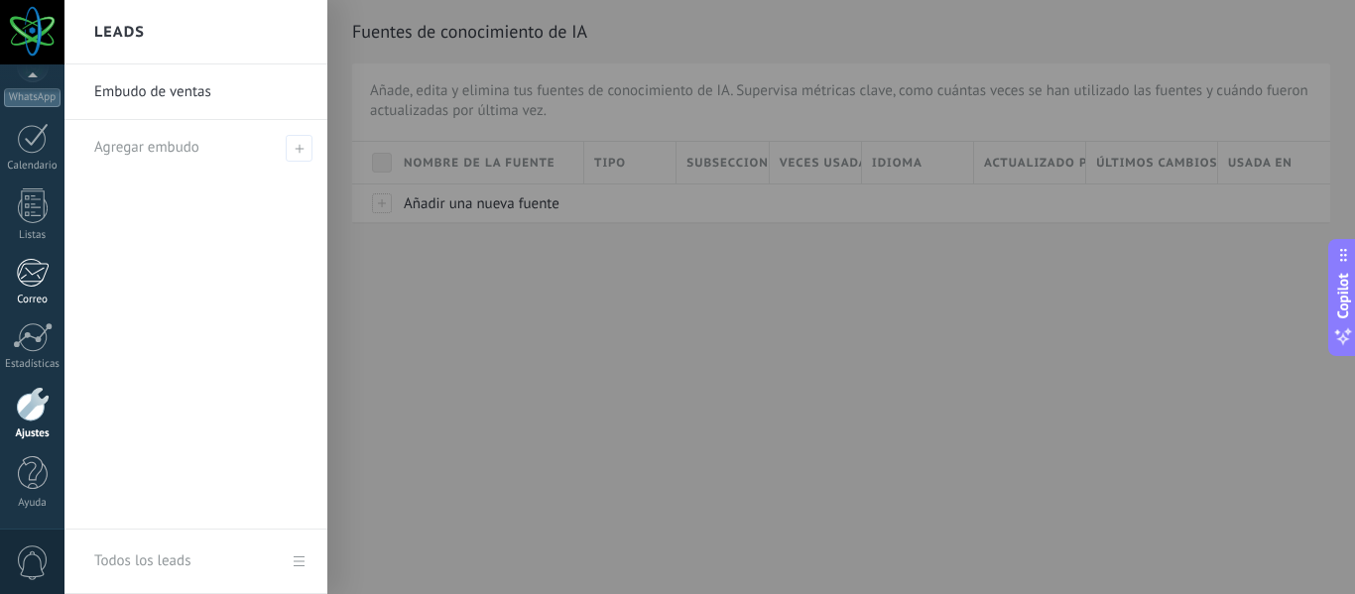
click at [23, 270] on div at bounding box center [32, 273] width 33 height 30
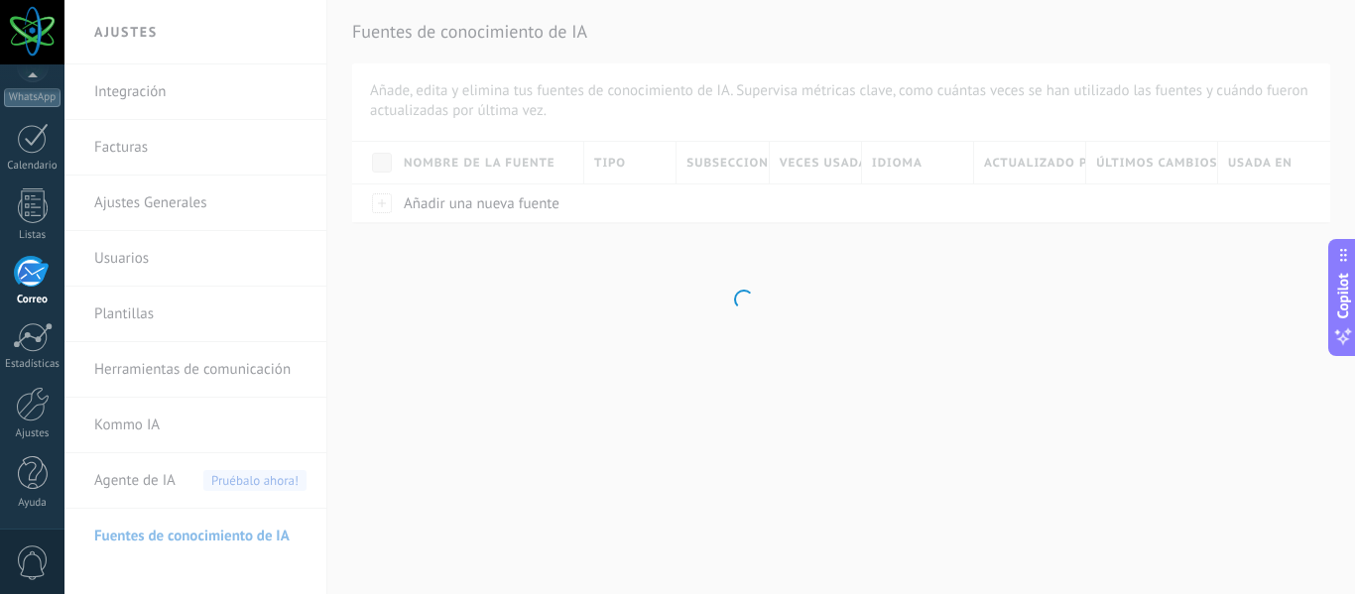
scroll to position [192, 0]
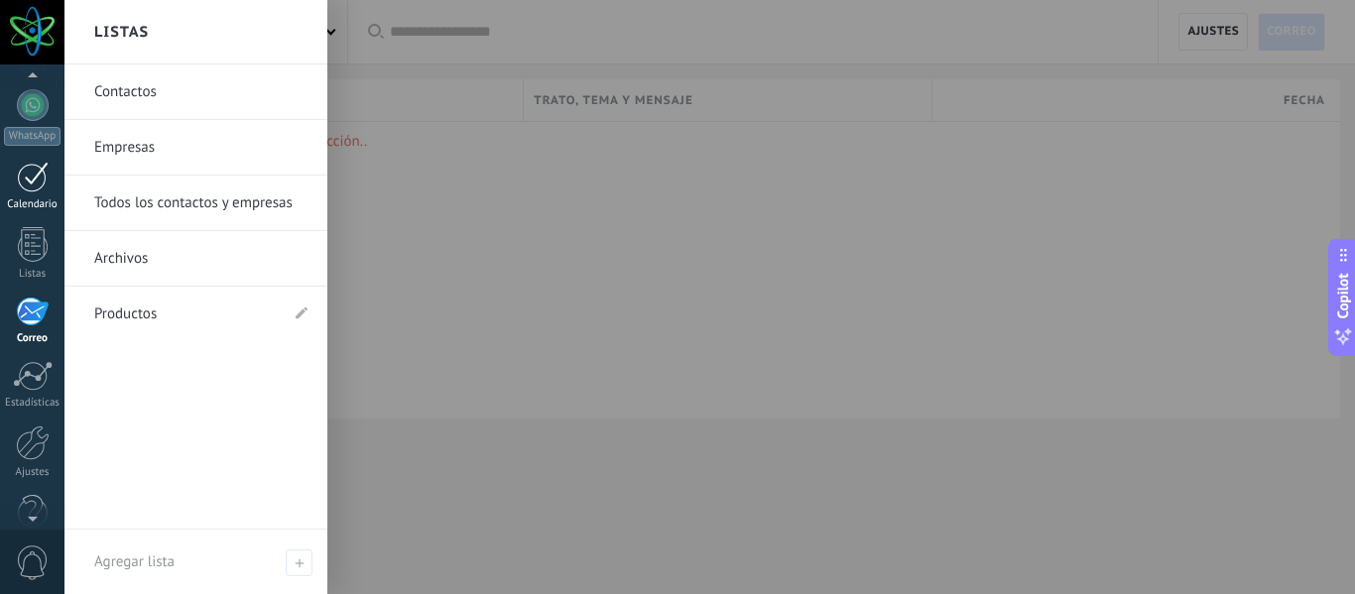
click at [36, 165] on div at bounding box center [33, 177] width 32 height 31
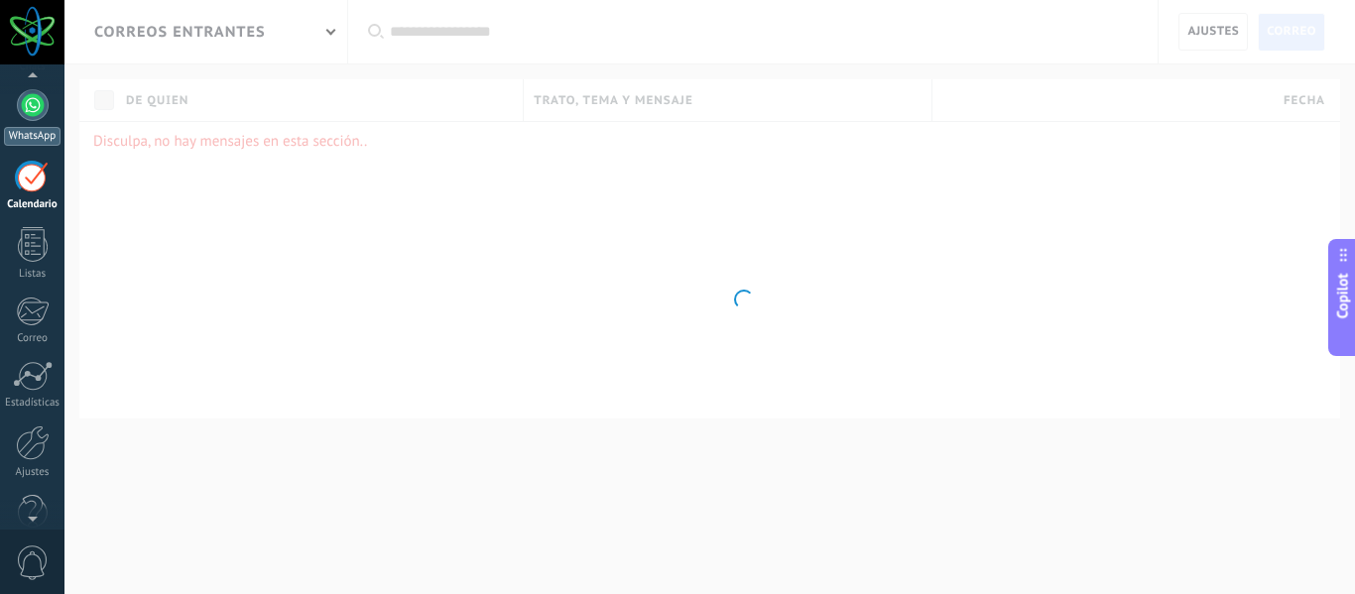
click at [38, 111] on div at bounding box center [33, 105] width 32 height 32
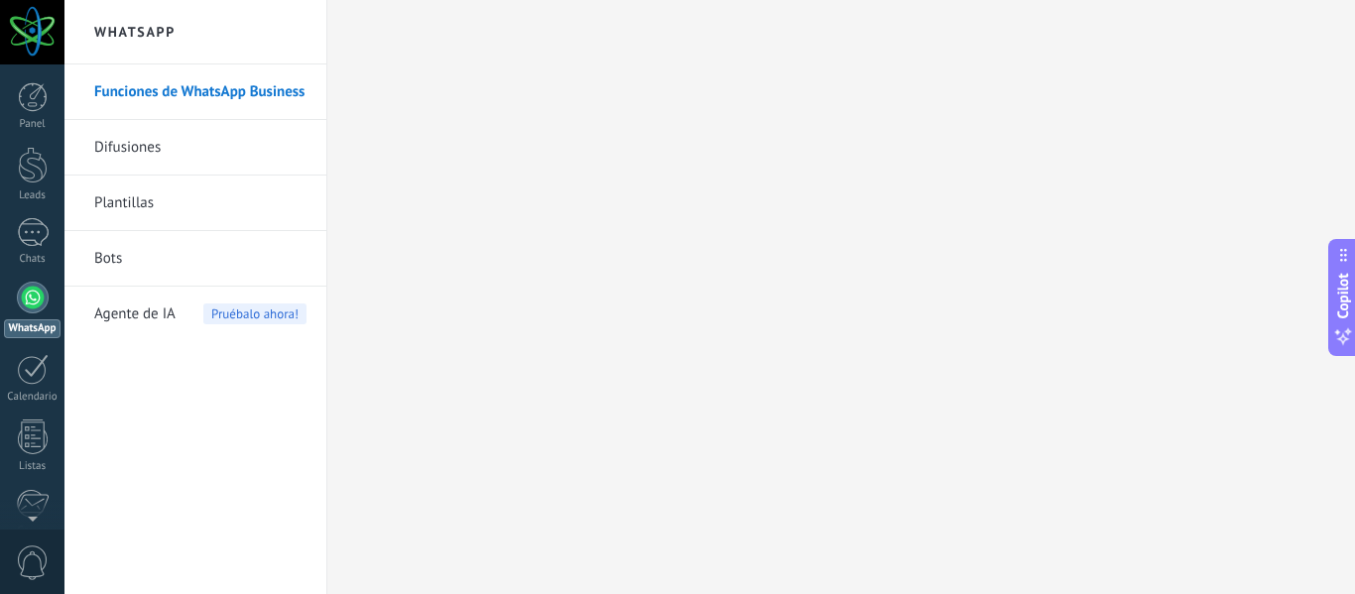
click at [149, 149] on link "Difusiones" at bounding box center [200, 148] width 212 height 56
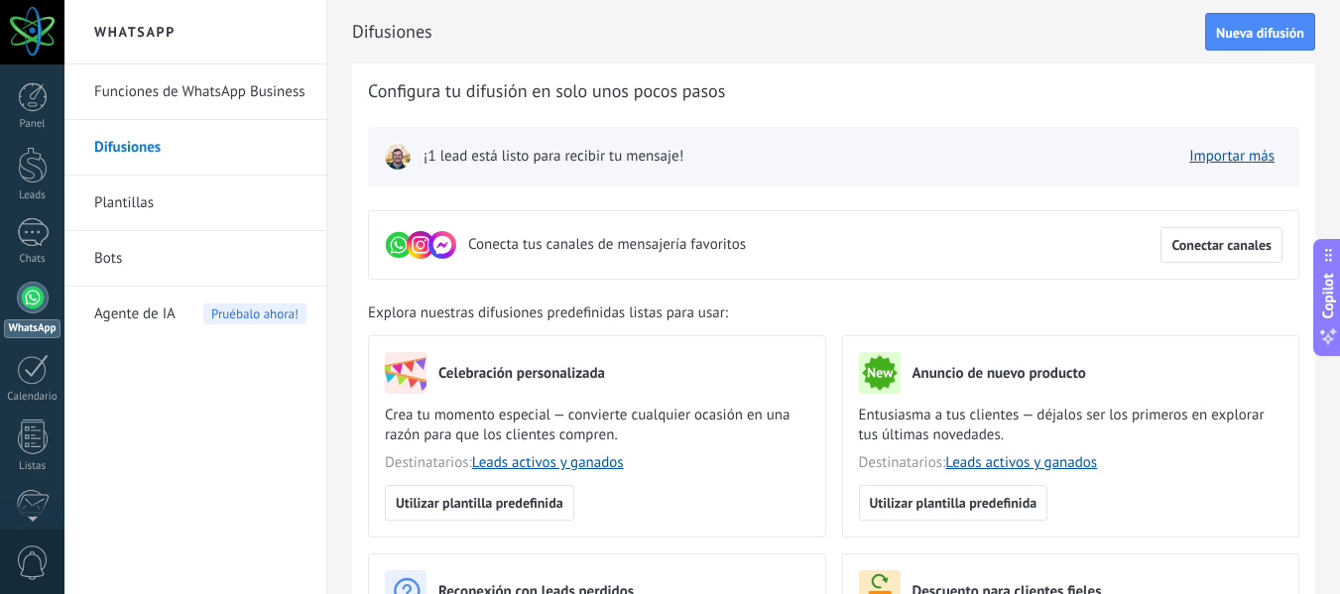
click at [556, 169] on div "¡1 lead está listo para recibir tu mensaje!" at bounding box center [534, 157] width 300 height 28
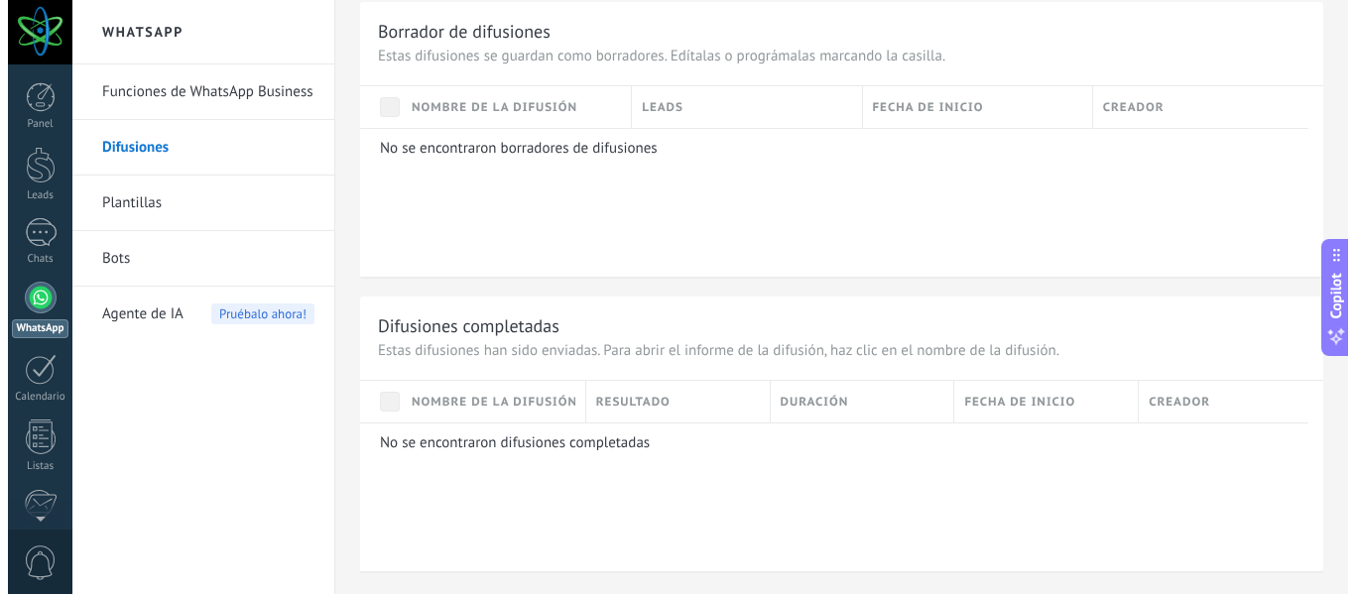
scroll to position [24, 0]
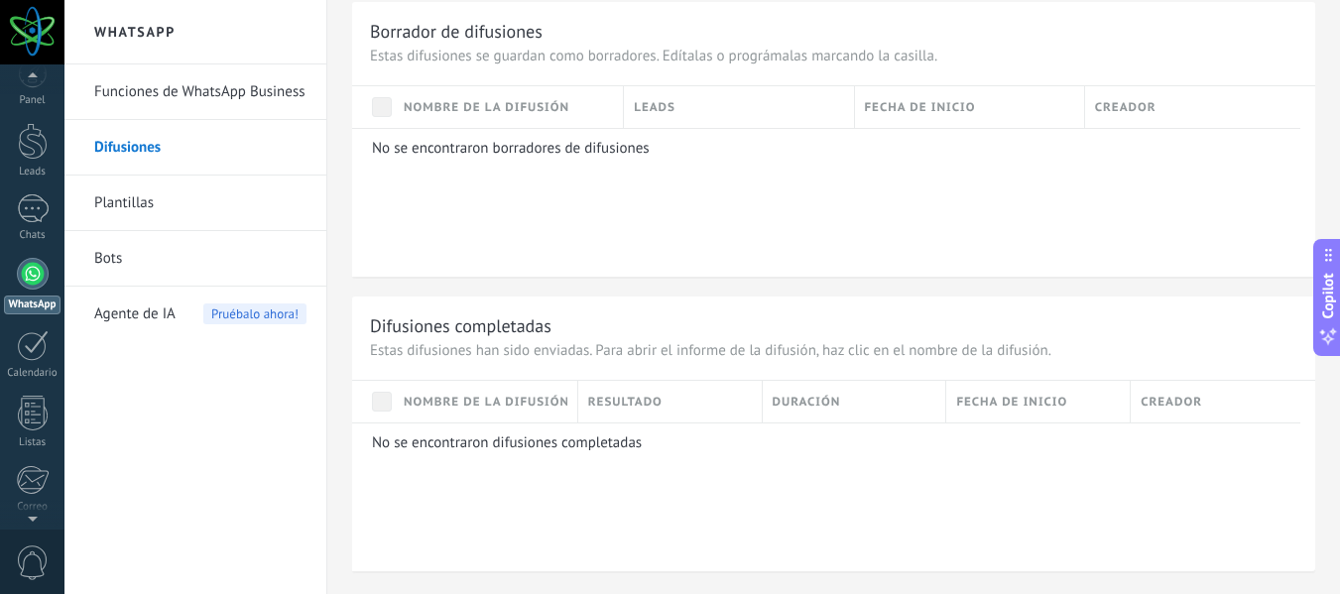
click at [33, 571] on span "0" at bounding box center [33, 563] width 34 height 35
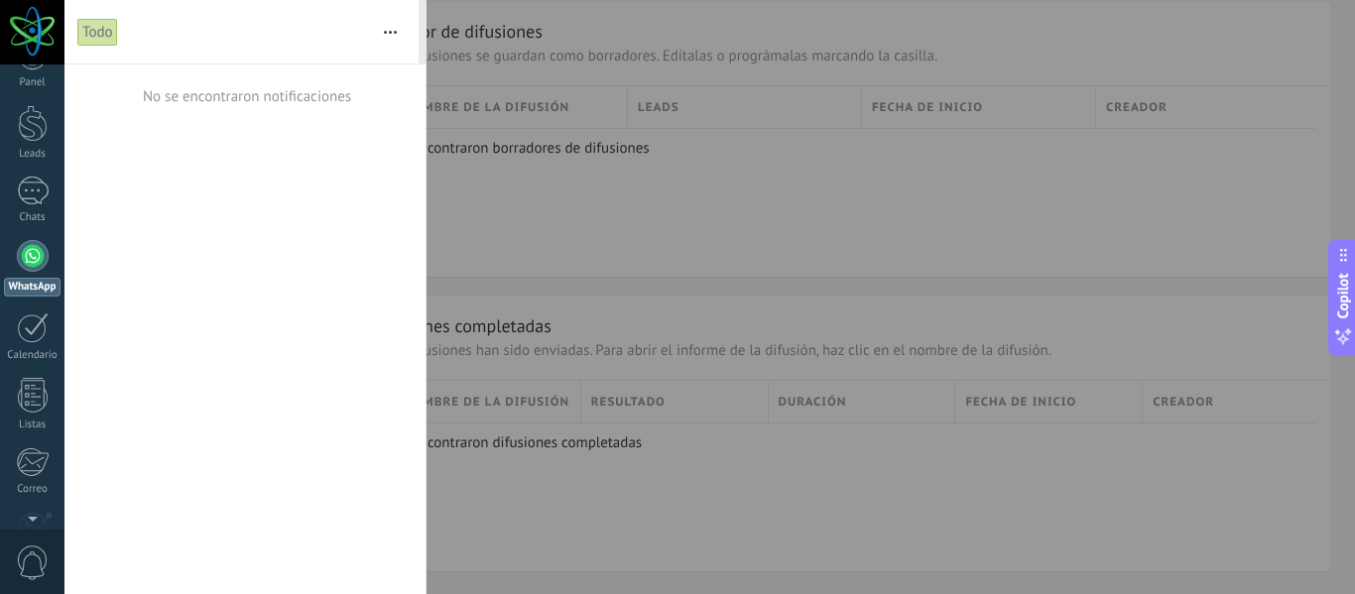
scroll to position [0, 0]
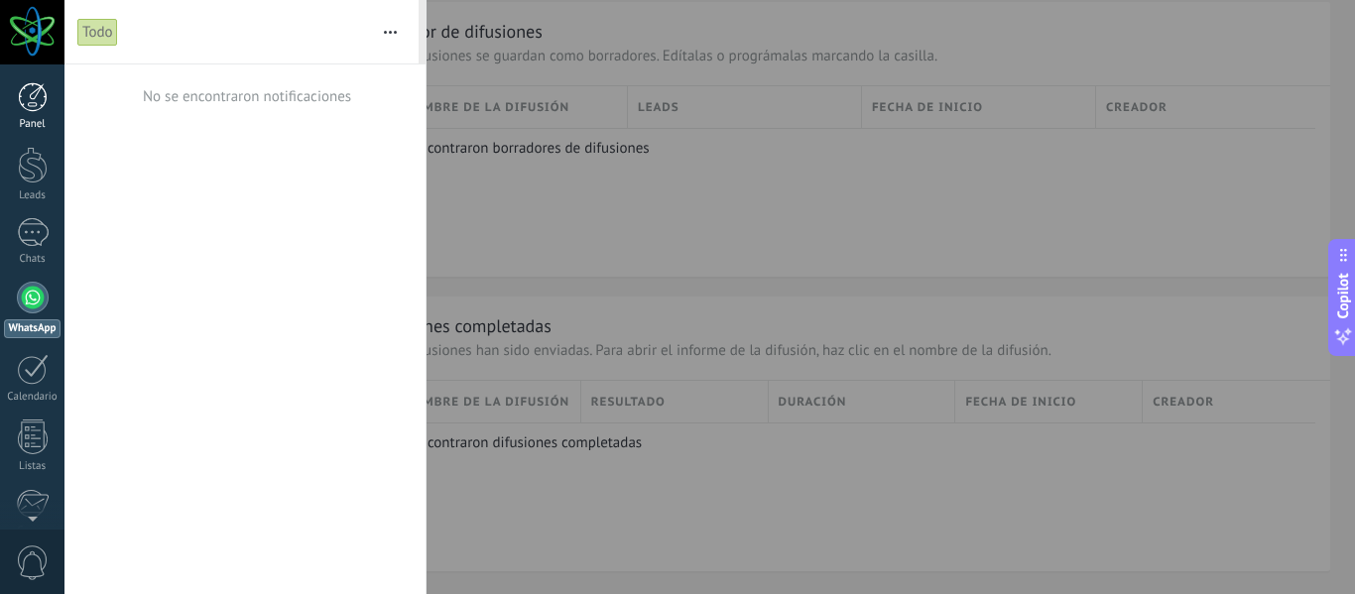
click at [28, 103] on div at bounding box center [33, 97] width 30 height 30
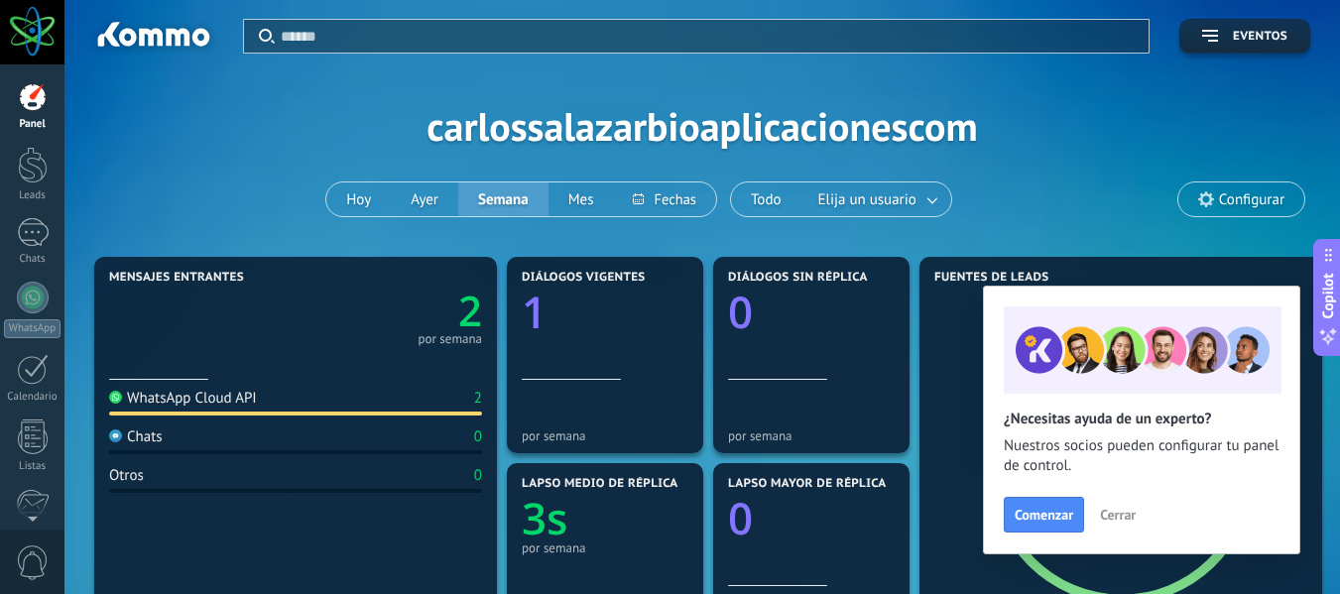
click at [29, 21] on div at bounding box center [32, 32] width 64 height 64
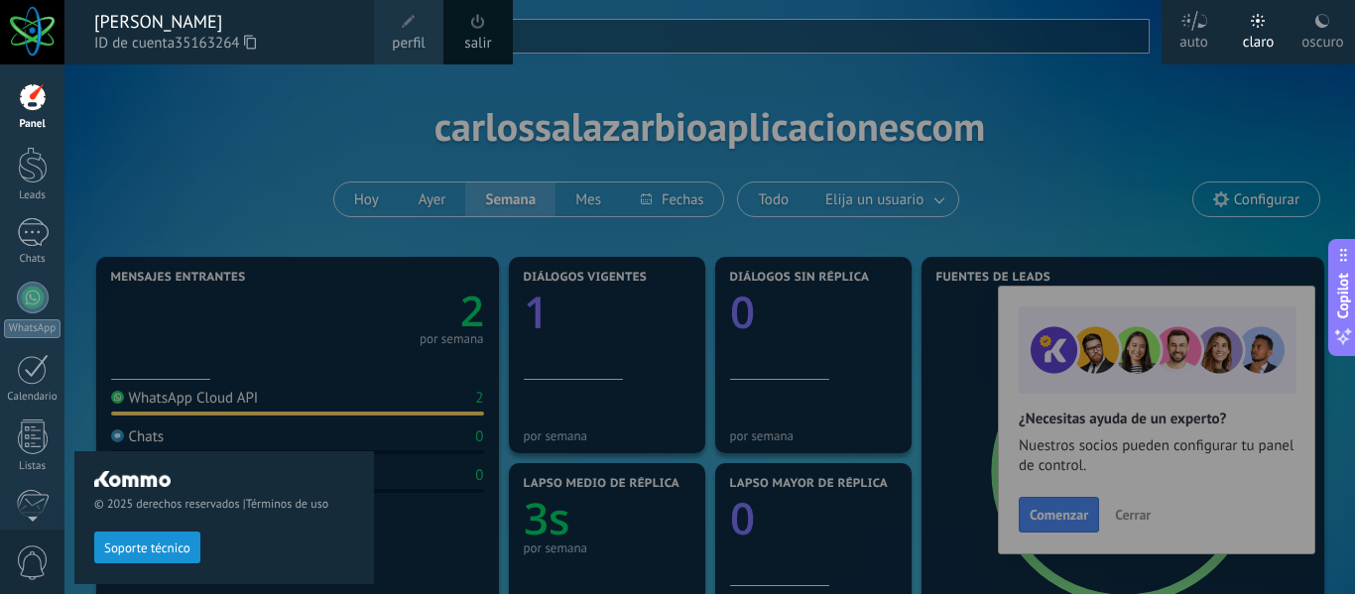
click at [251, 44] on icon at bounding box center [250, 42] width 12 height 15
